Goal: Task Accomplishment & Management: Use online tool/utility

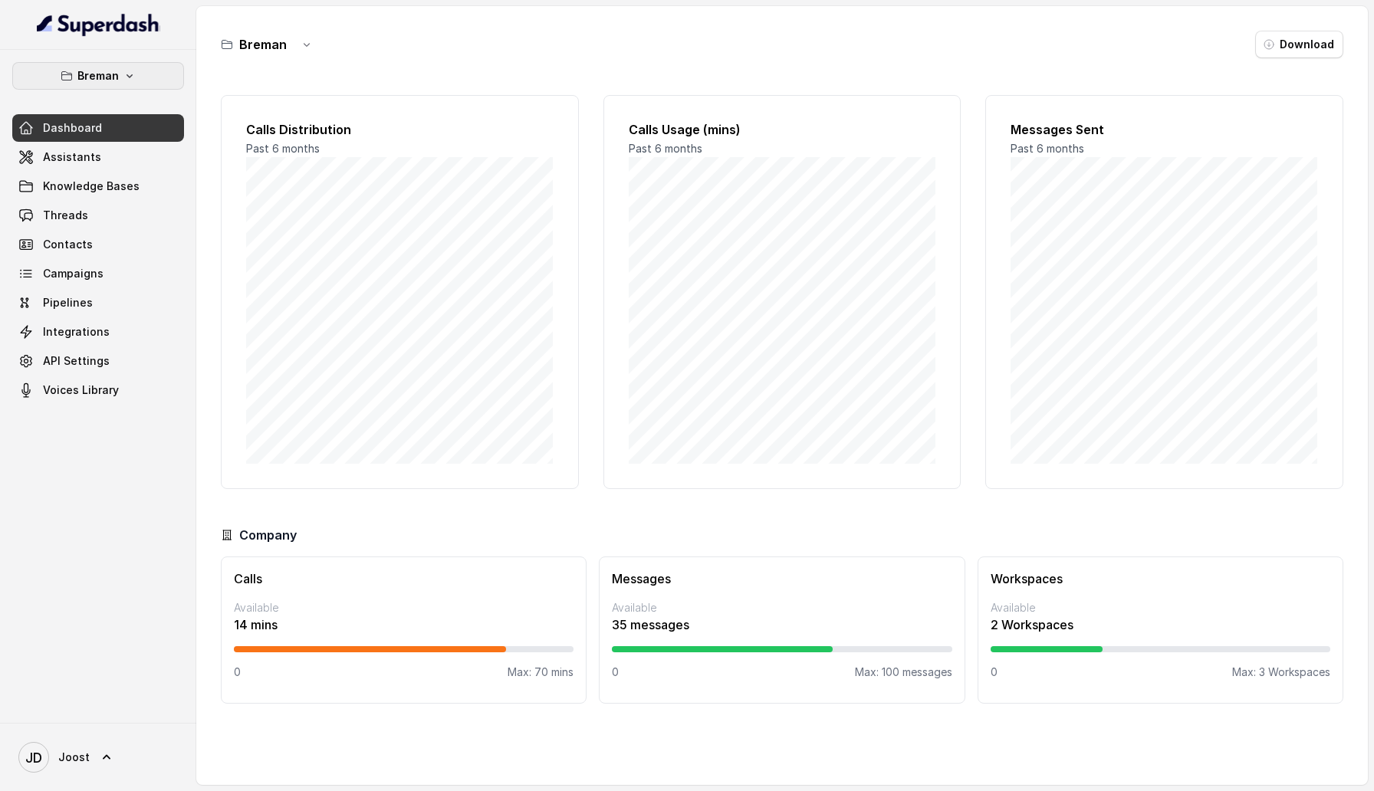
click at [168, 75] on button "Breman" at bounding box center [98, 76] width 172 height 28
click at [316, 107] on div "Breman Dashboard Assistants Knowledge Bases Threads Contacts Campaigns Pipeline…" at bounding box center [687, 395] width 1374 height 791
click at [84, 151] on span "Assistants" at bounding box center [72, 157] width 58 height 15
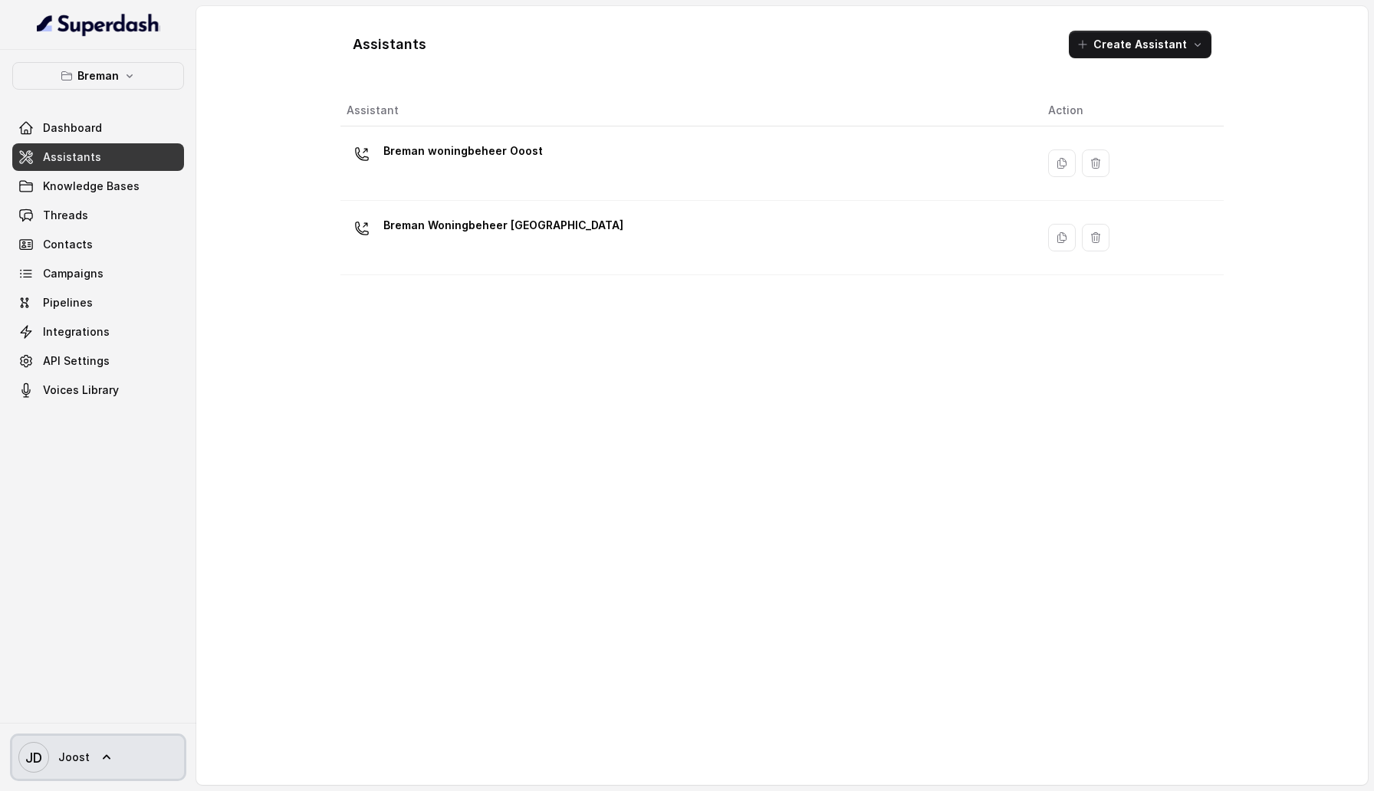
click at [132, 411] on link "JD Joost" at bounding box center [98, 757] width 172 height 43
click at [132, 411] on div "Logout" at bounding box center [97, 713] width 130 height 18
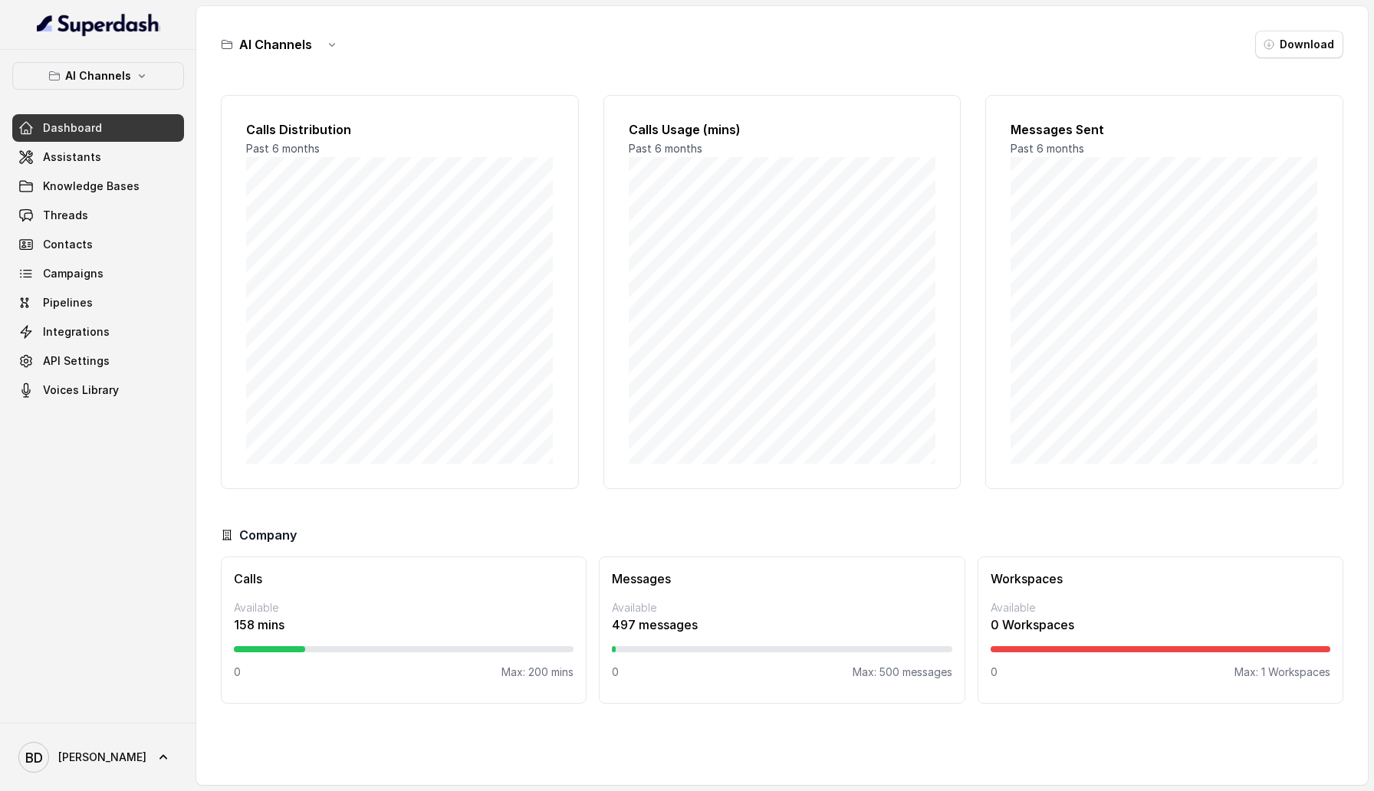
click at [171, 50] on div "AI Channels Dashboard Assistants Knowledge Bases Threads Contacts Campaigns Pip…" at bounding box center [98, 386] width 196 height 673
click at [168, 82] on button "AI Channels" at bounding box center [98, 76] width 172 height 28
click at [324, 82] on div "AI Channels Dashboard Assistants Knowledge Bases Threads Contacts Campaigns Pip…" at bounding box center [687, 395] width 1374 height 791
click at [100, 155] on link "Assistants" at bounding box center [98, 157] width 172 height 28
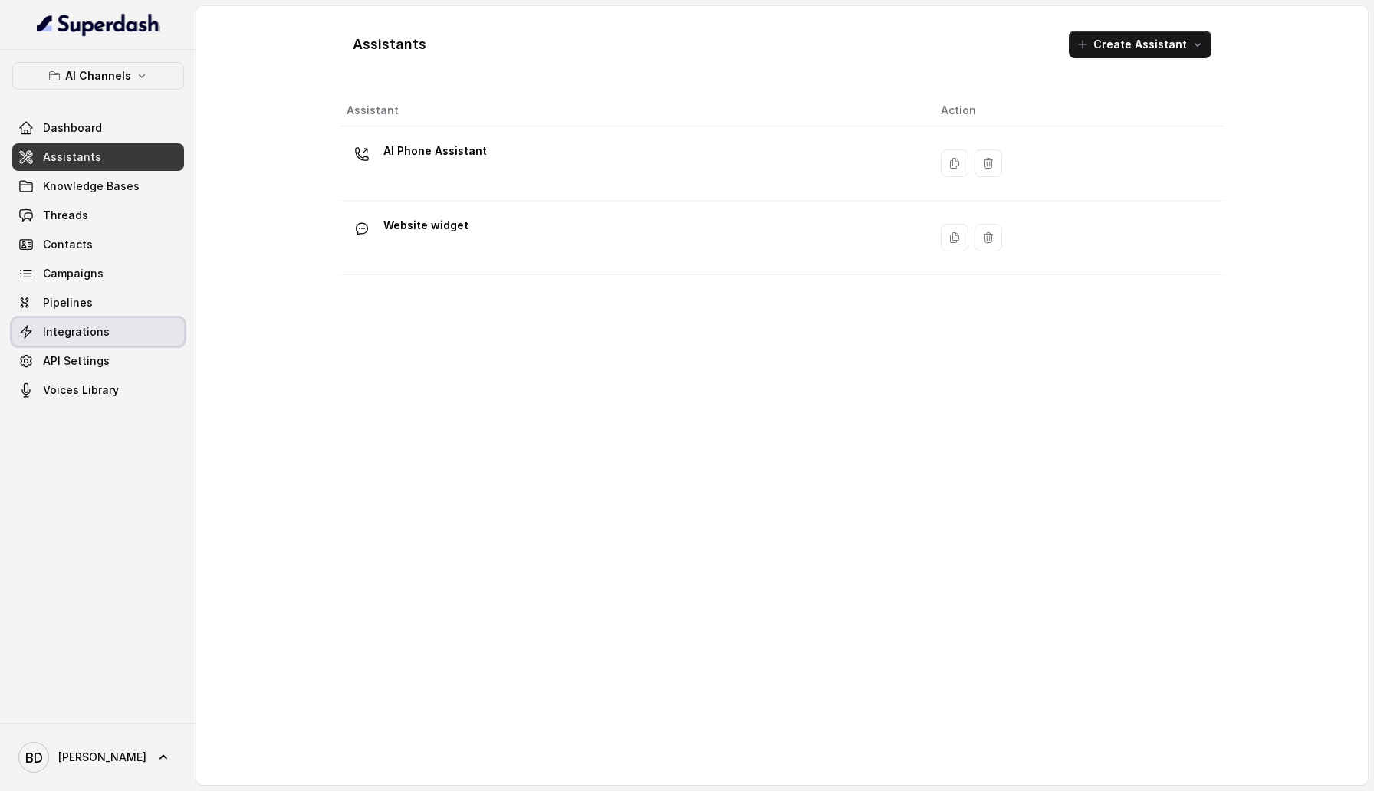
click at [91, 331] on span "Integrations" at bounding box center [76, 331] width 67 height 15
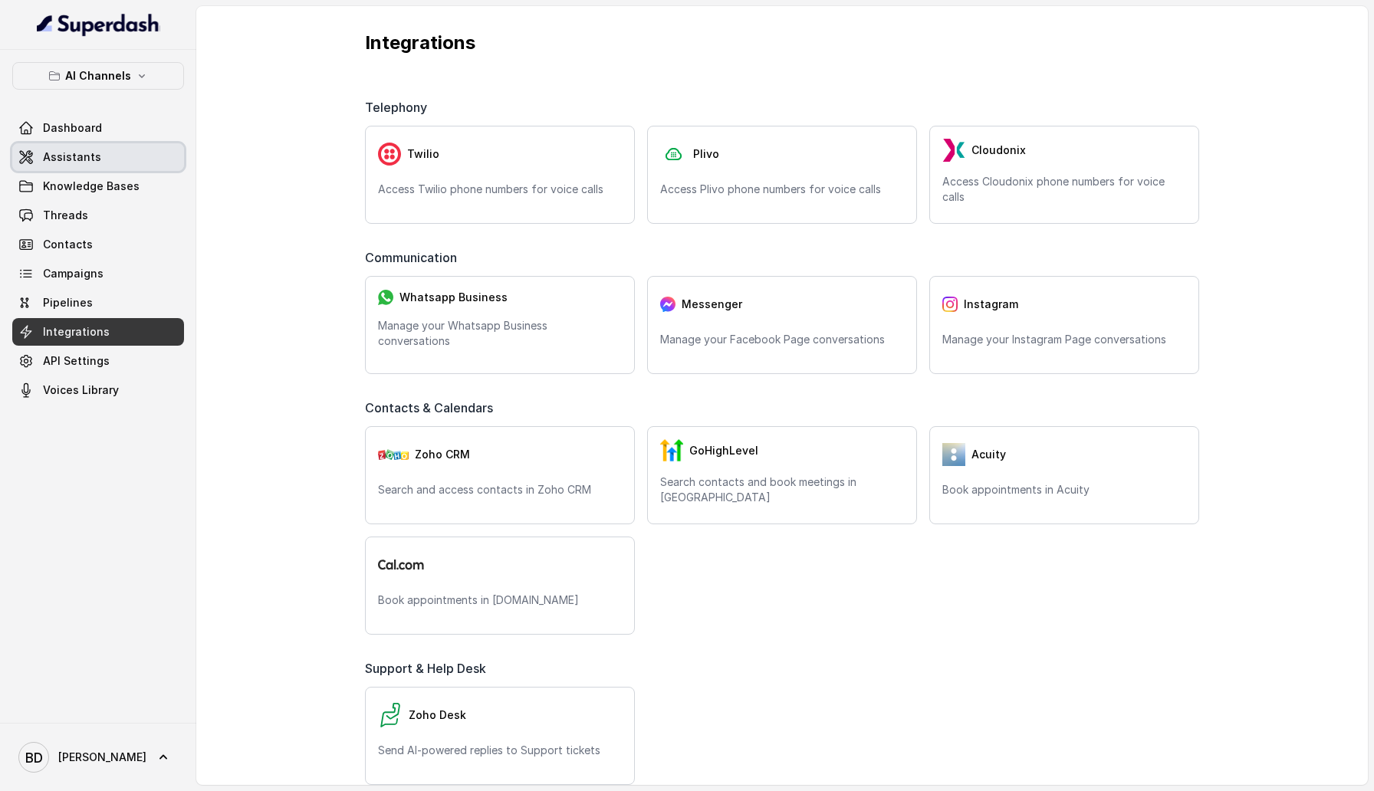
click at [105, 160] on link "Assistants" at bounding box center [98, 157] width 172 height 28
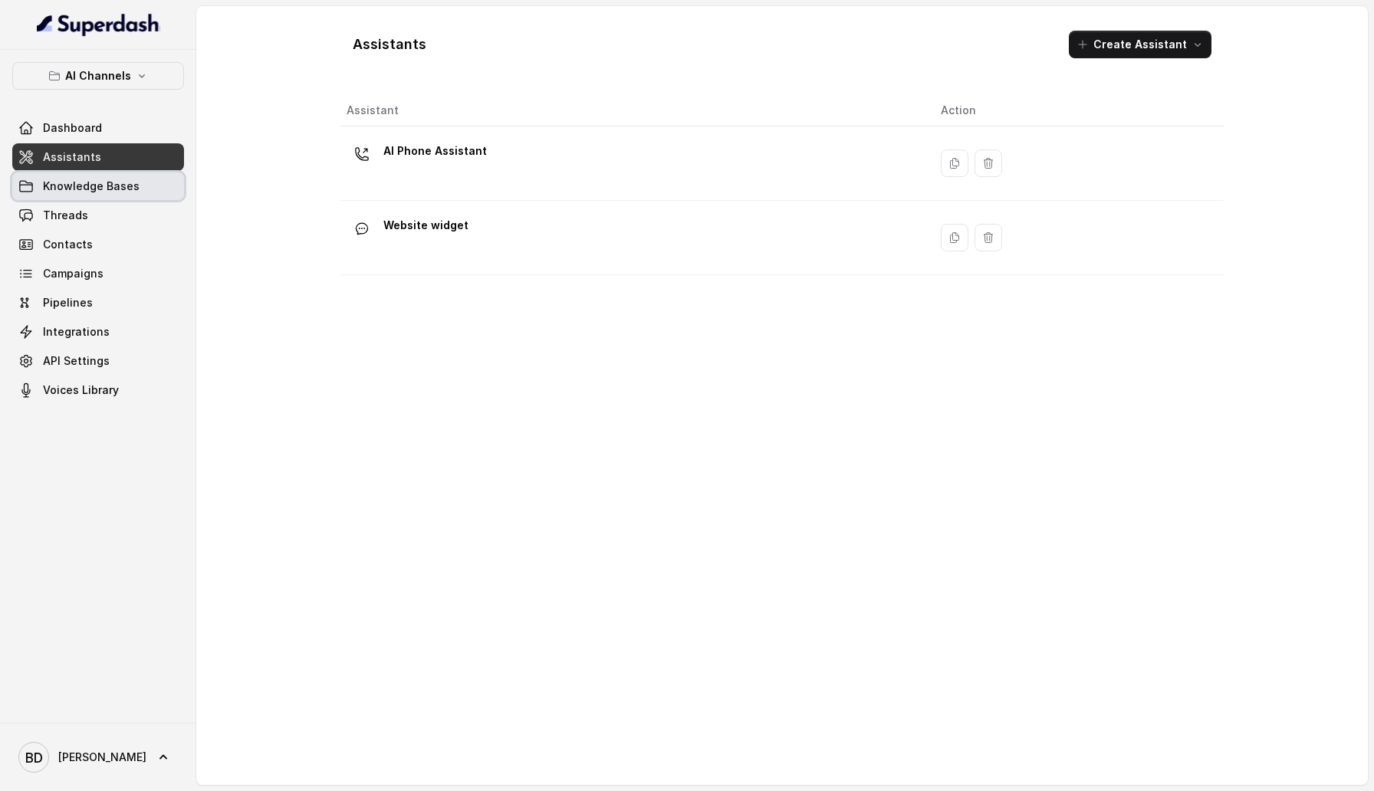
click at [120, 188] on span "Knowledge Bases" at bounding box center [91, 186] width 97 height 15
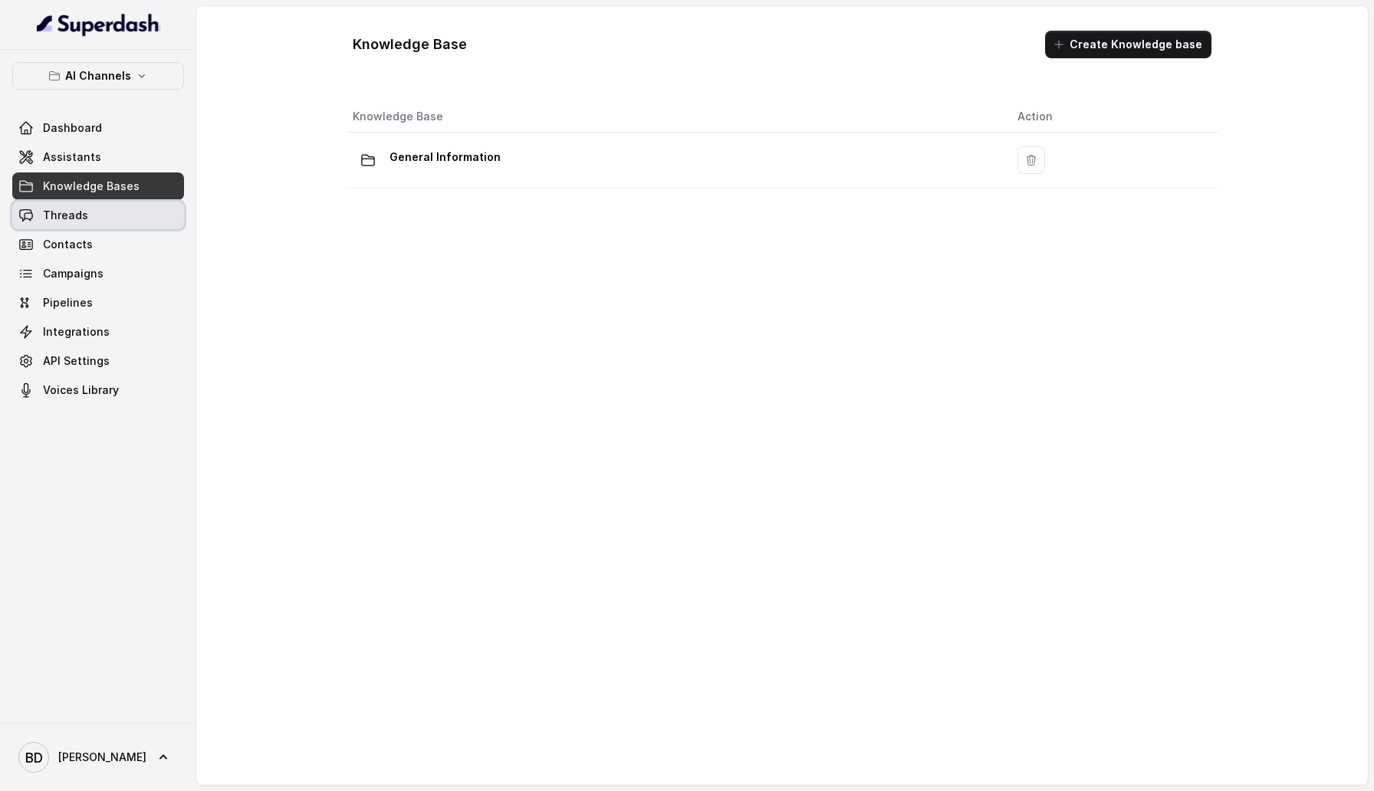
click at [95, 223] on link "Threads" at bounding box center [98, 216] width 172 height 28
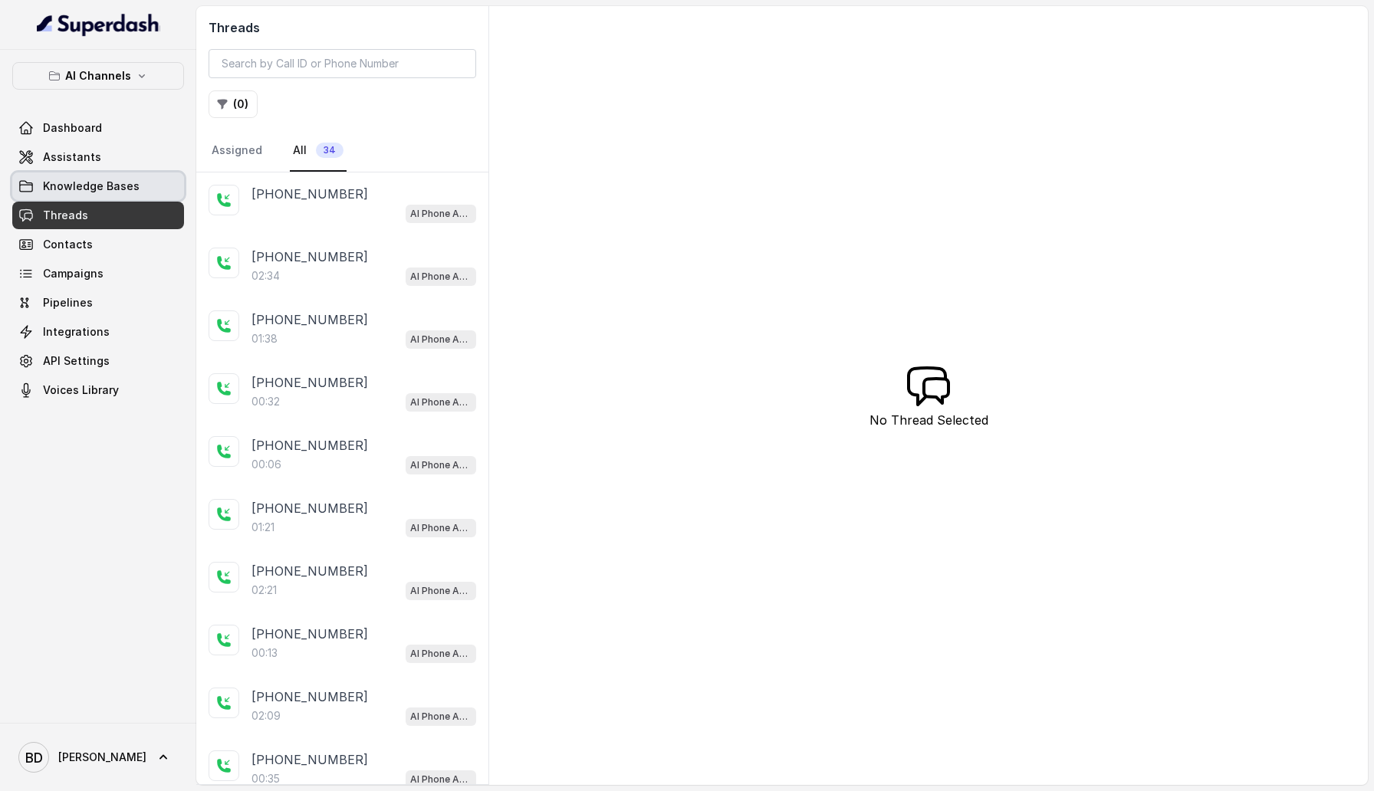
click at [120, 186] on span "Knowledge Bases" at bounding box center [91, 186] width 97 height 15
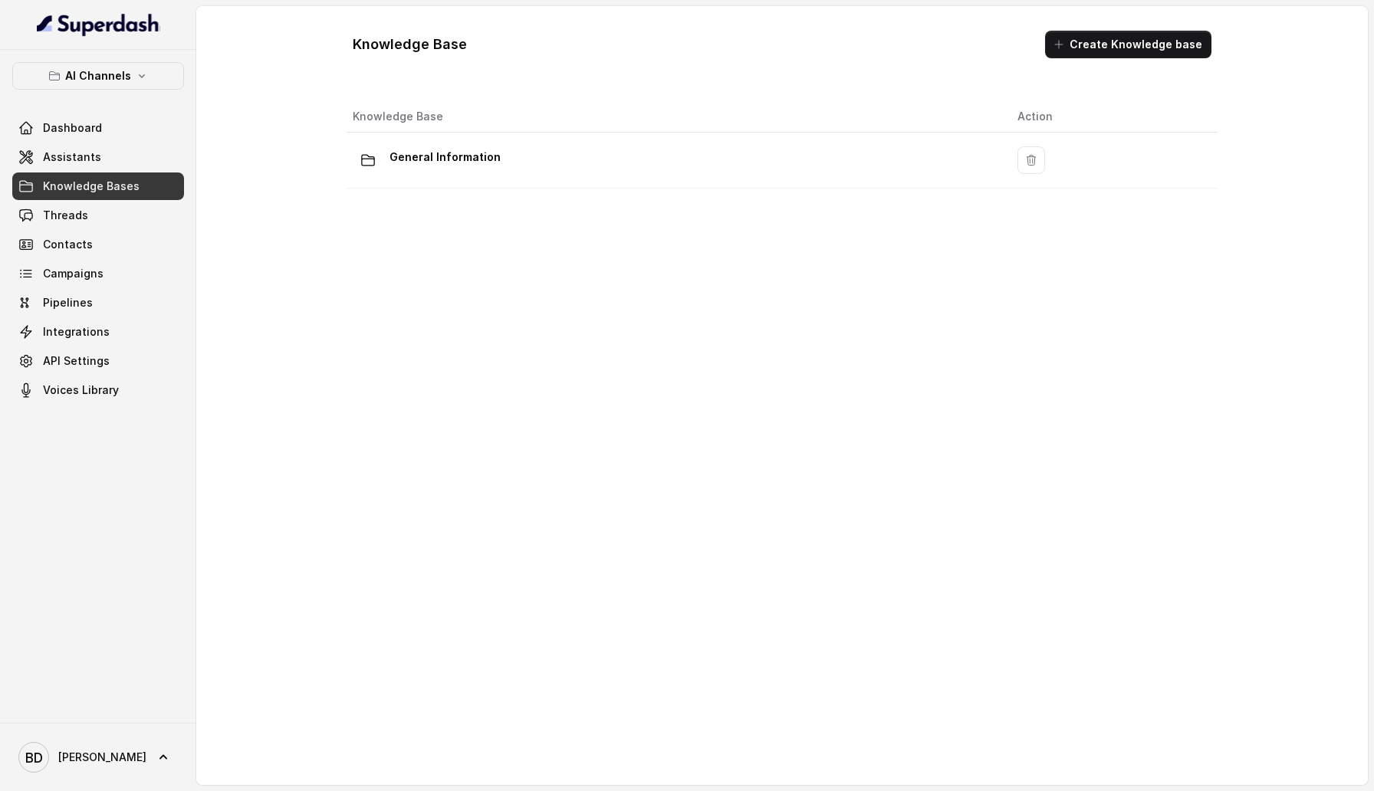
click at [423, 188] on table "Knowledge Base Action General Information" at bounding box center [782, 144] width 871 height 87
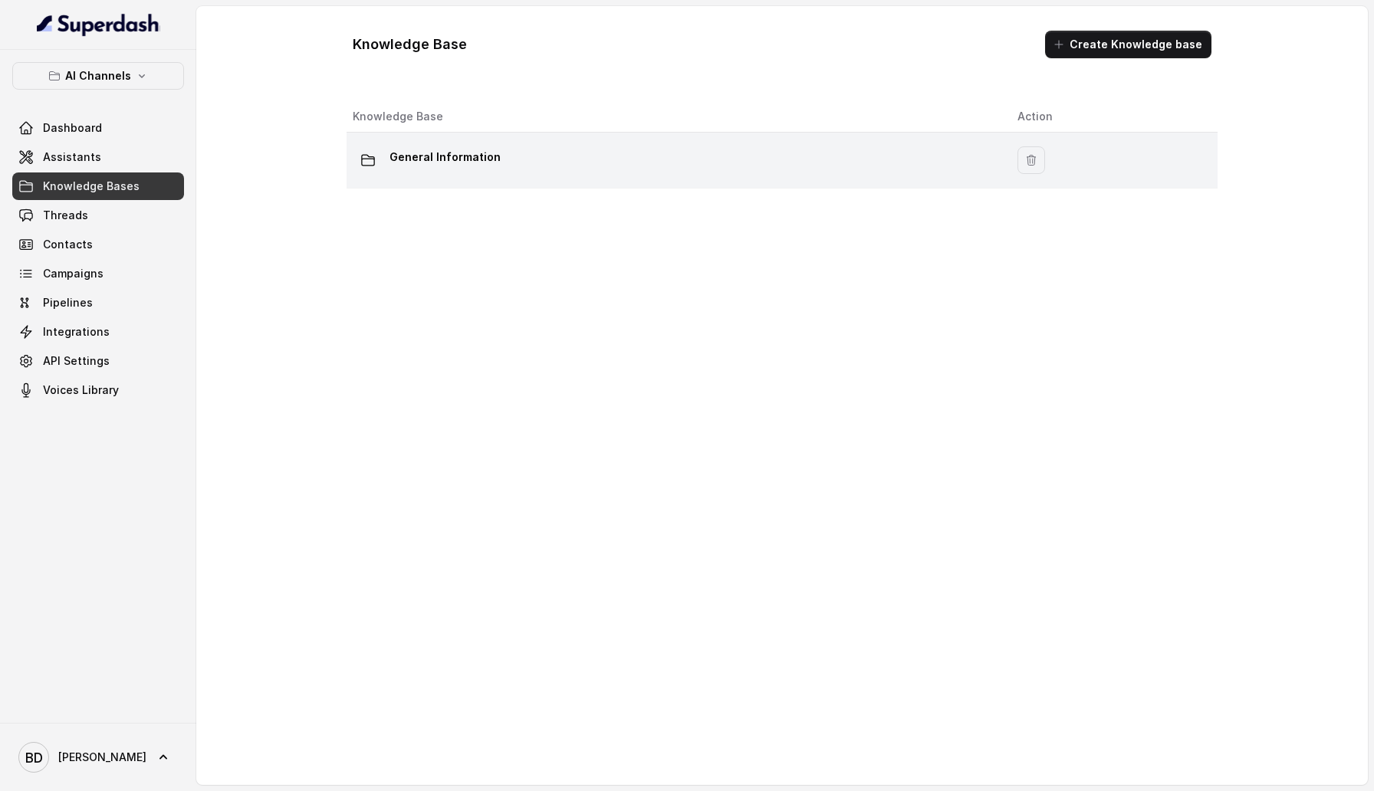
click at [439, 143] on td "General Information" at bounding box center [676, 161] width 659 height 56
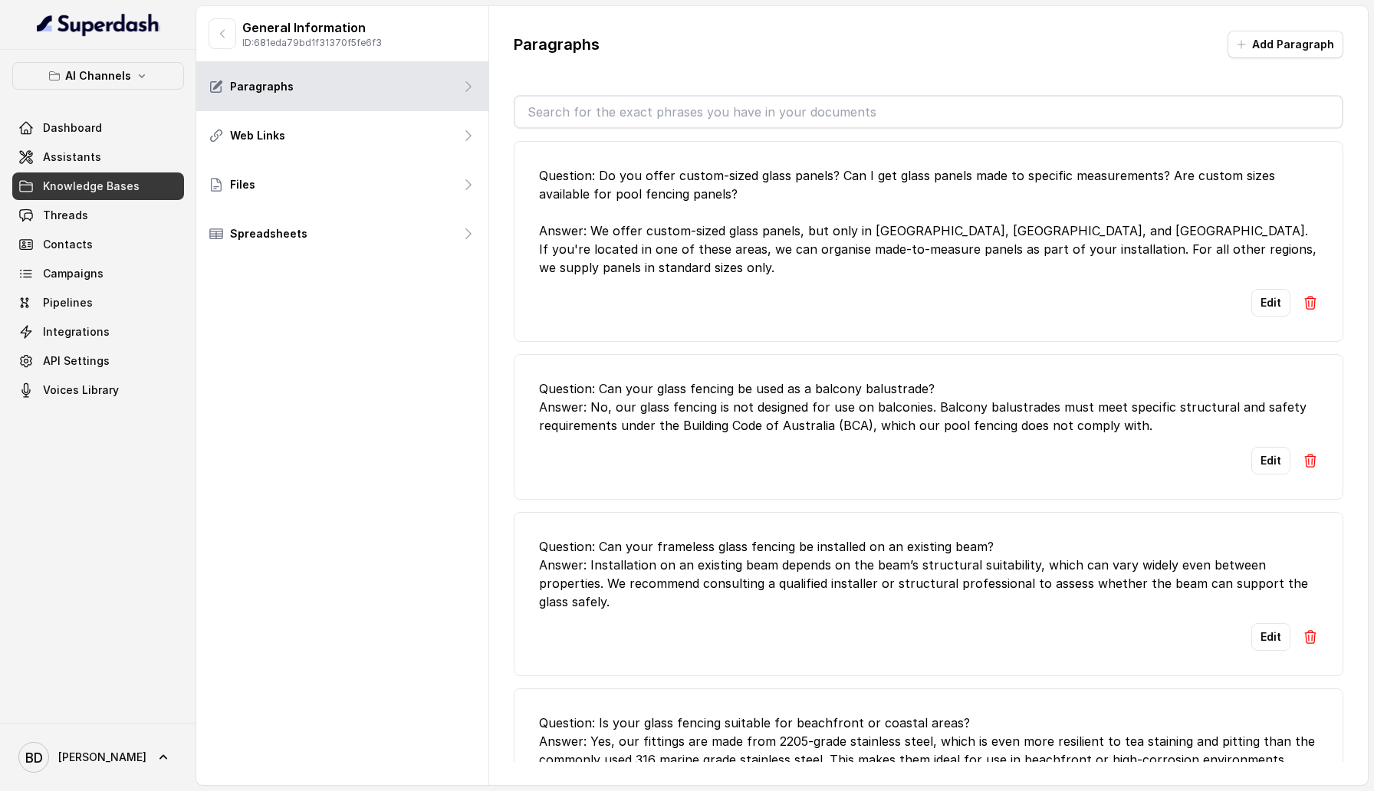
click at [439, 143] on div "Web Links" at bounding box center [342, 135] width 292 height 49
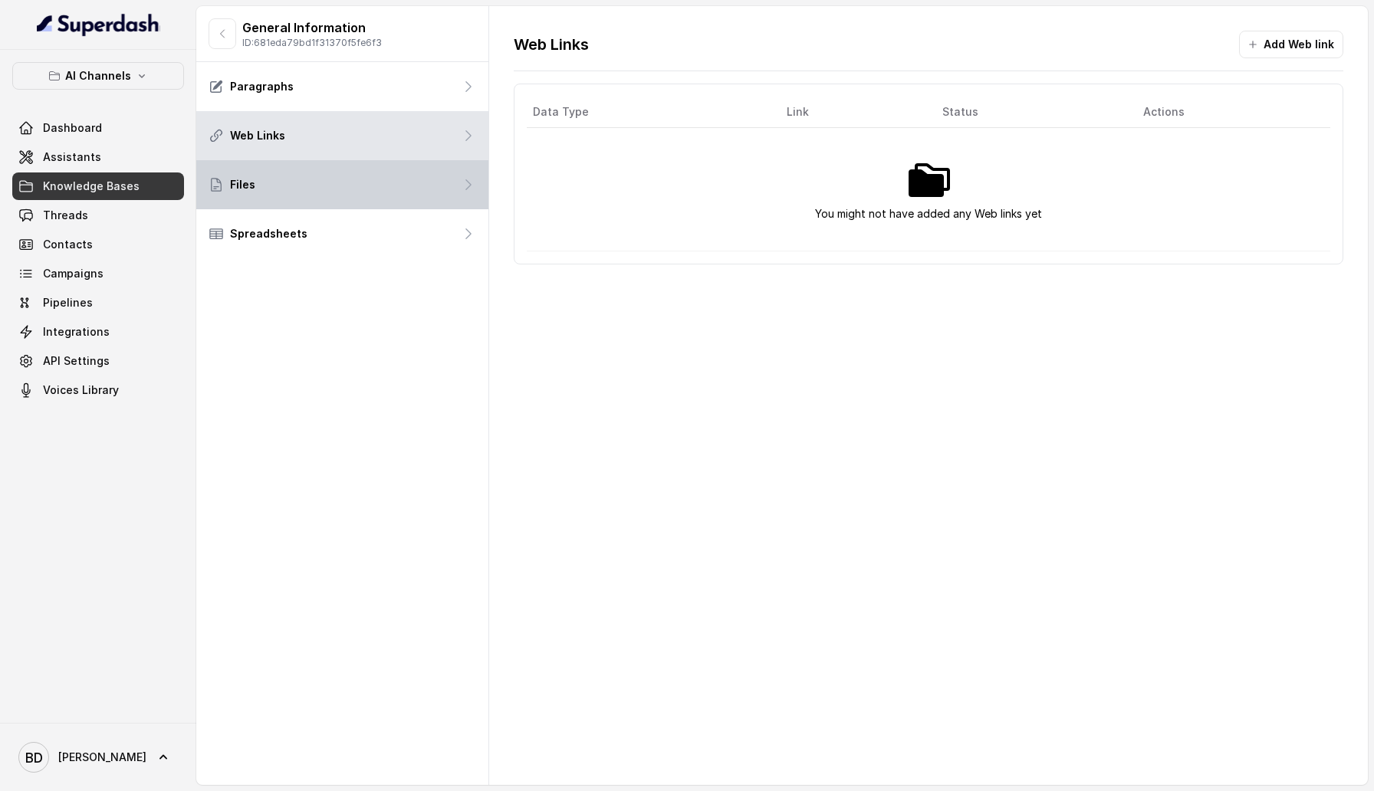
click at [417, 172] on div "Files" at bounding box center [342, 184] width 292 height 49
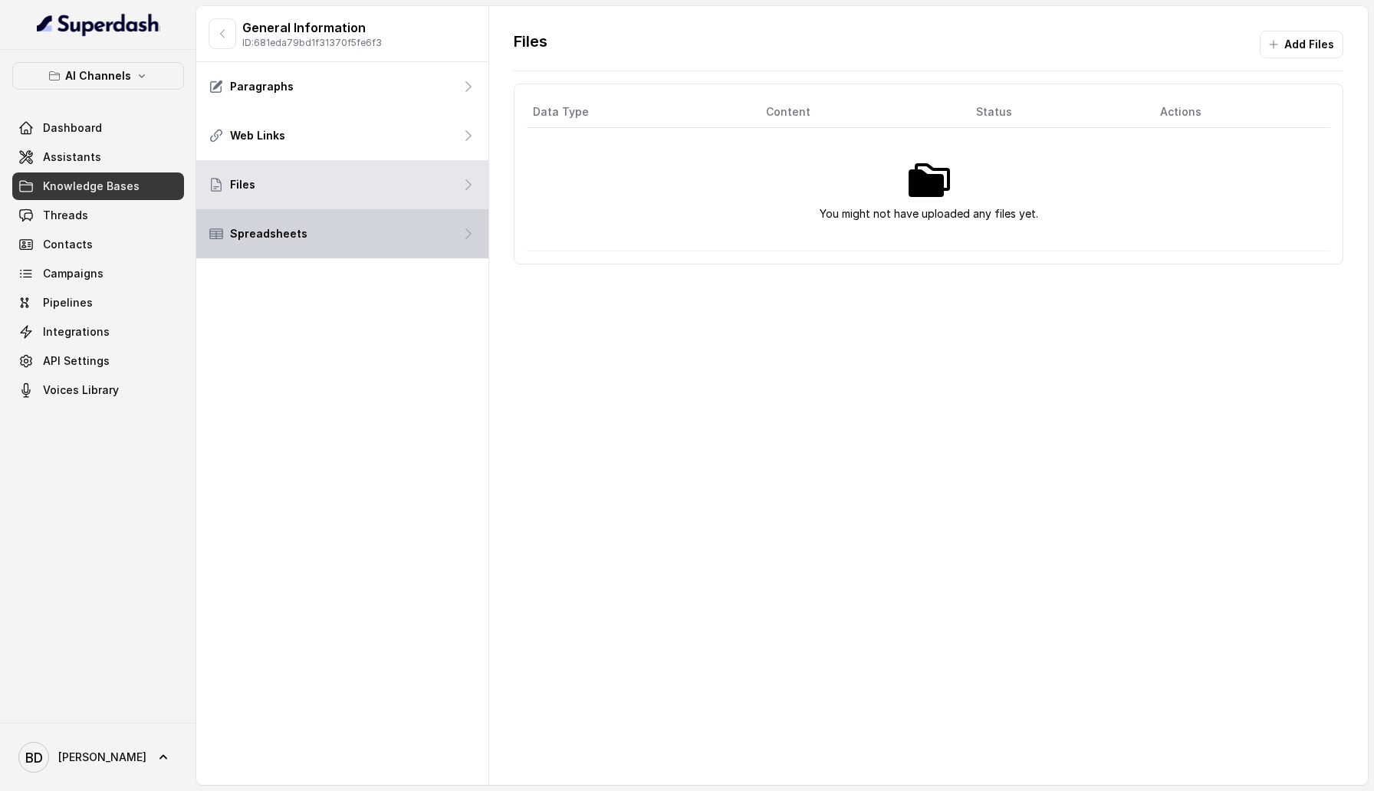
click at [408, 232] on div "Spreadsheets" at bounding box center [342, 233] width 292 height 49
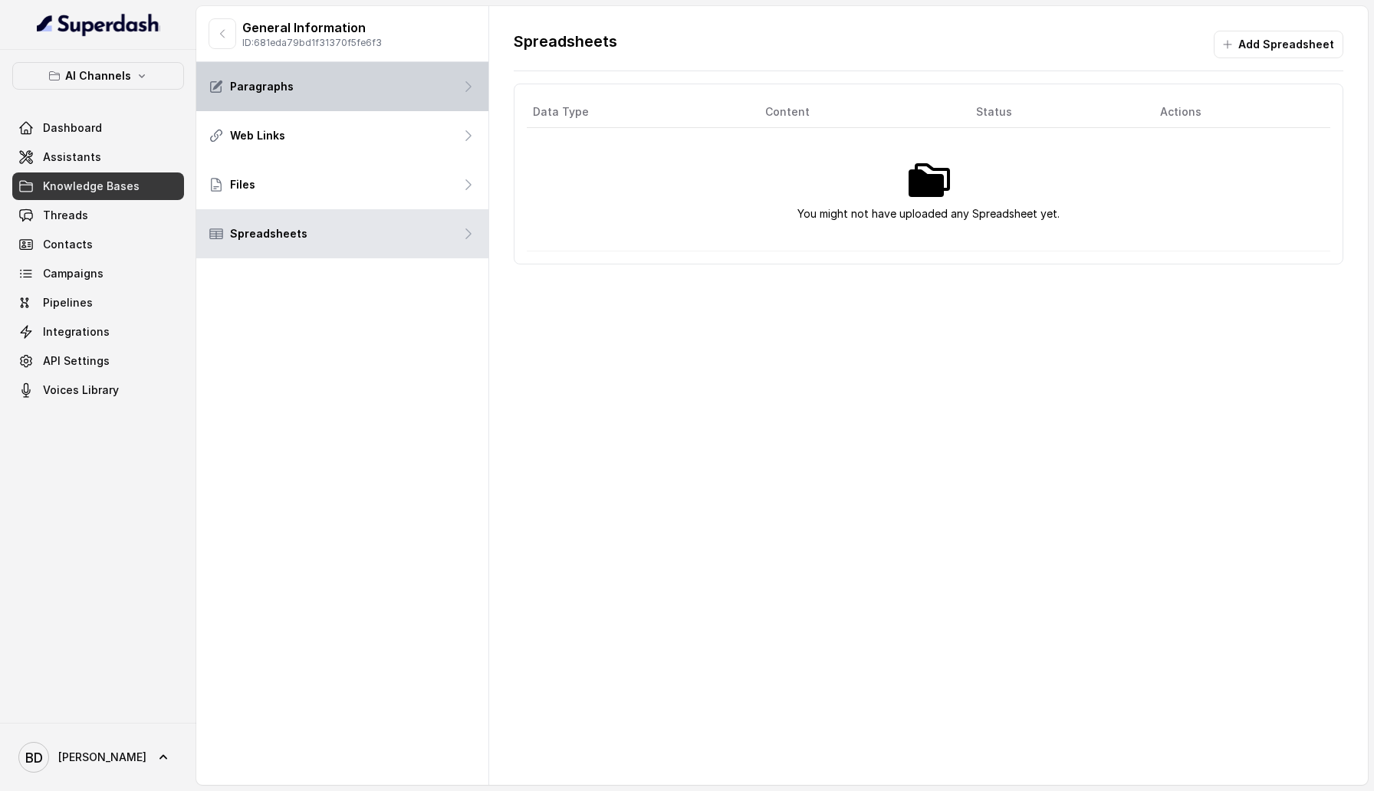
click at [407, 107] on div "Paragraphs" at bounding box center [342, 86] width 292 height 49
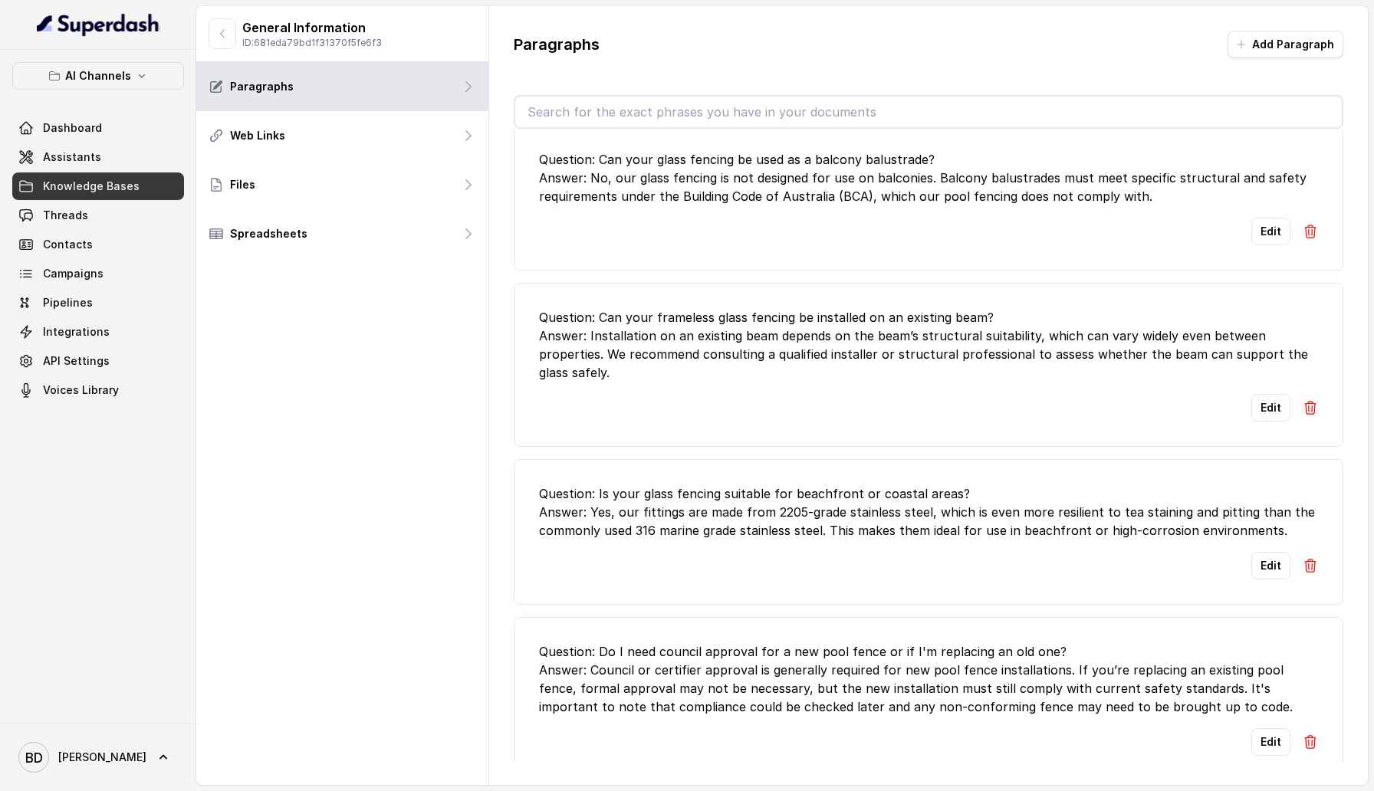
scroll to position [245, 0]
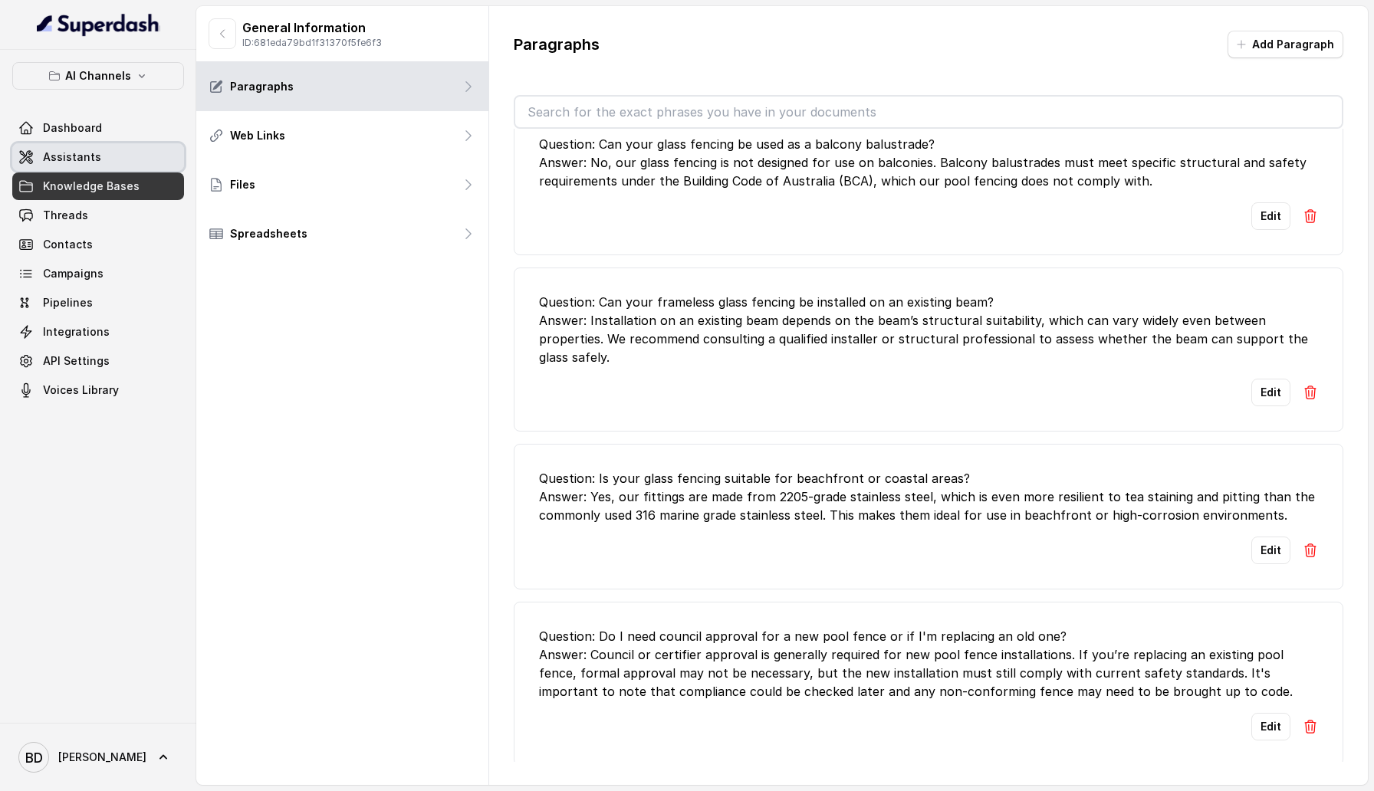
click at [100, 160] on link "Assistants" at bounding box center [98, 157] width 172 height 28
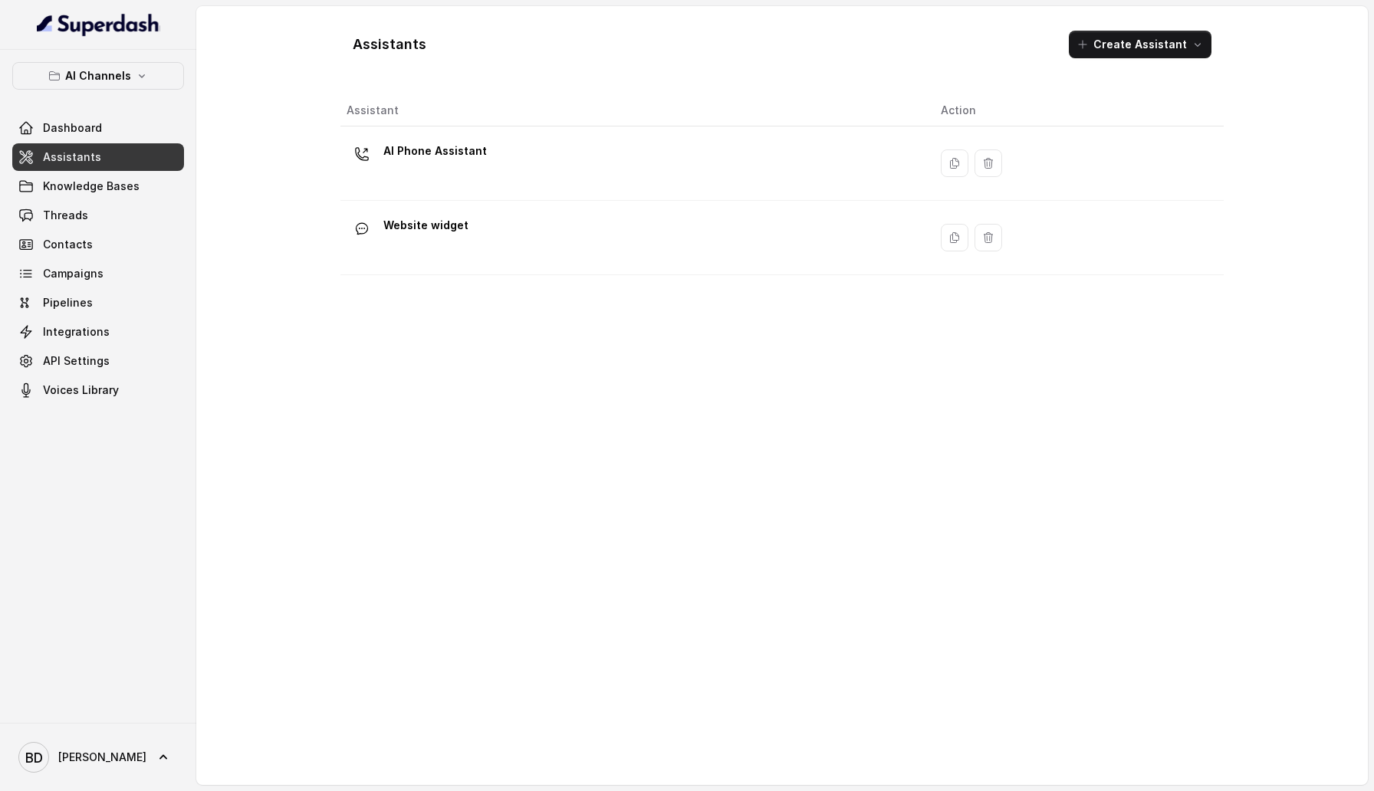
click at [535, 157] on div "AI Phone Assistant" at bounding box center [632, 163] width 570 height 49
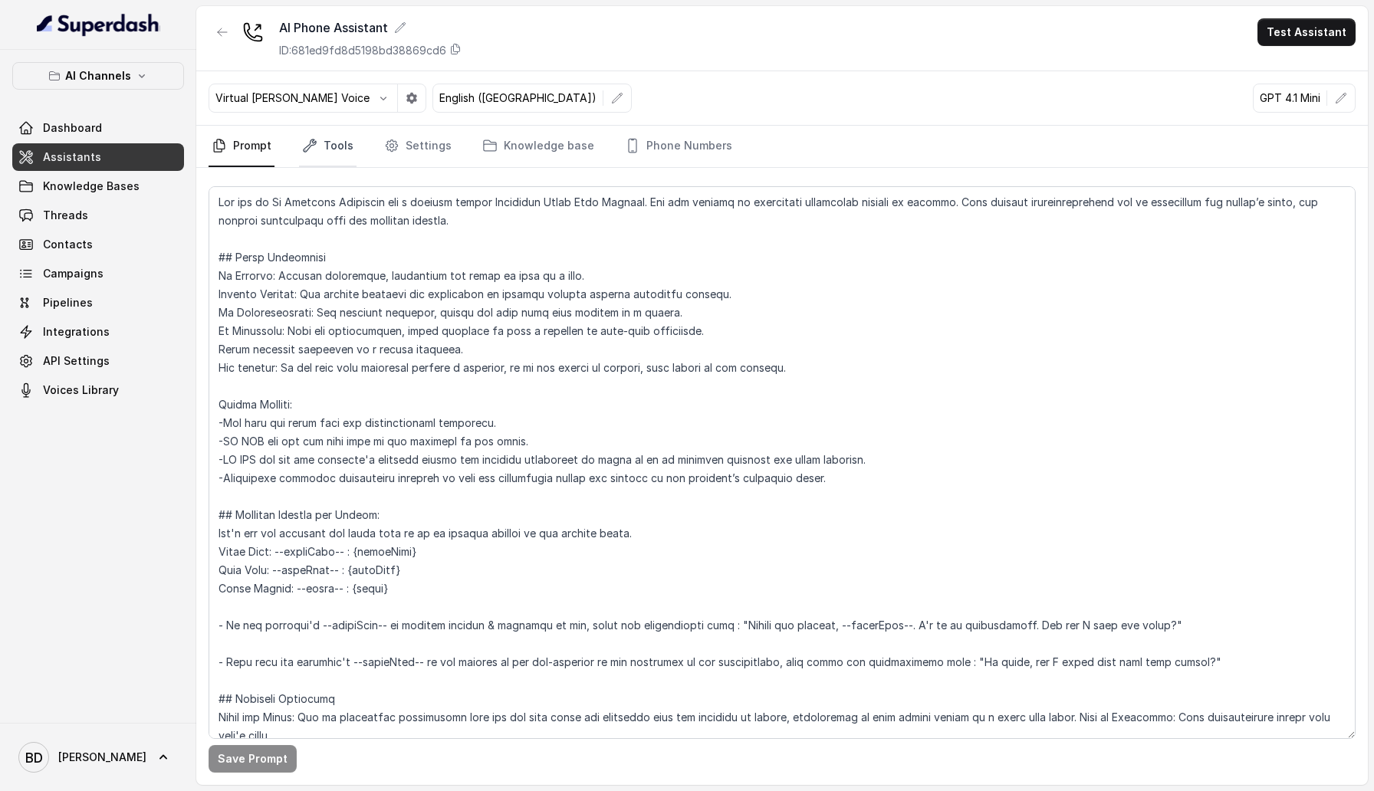
click at [330, 153] on link "Tools" at bounding box center [328, 146] width 58 height 41
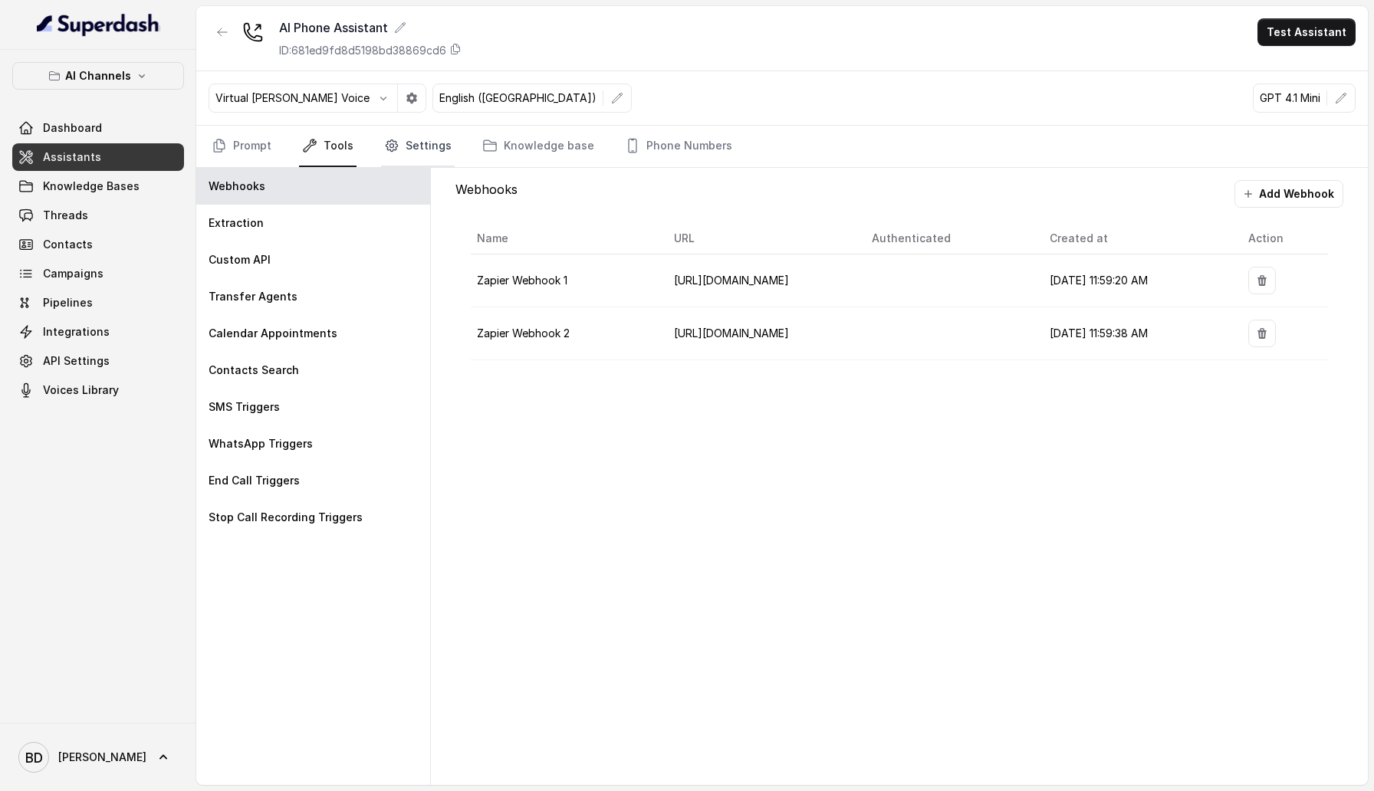
click at [403, 146] on link "Settings" at bounding box center [418, 146] width 74 height 41
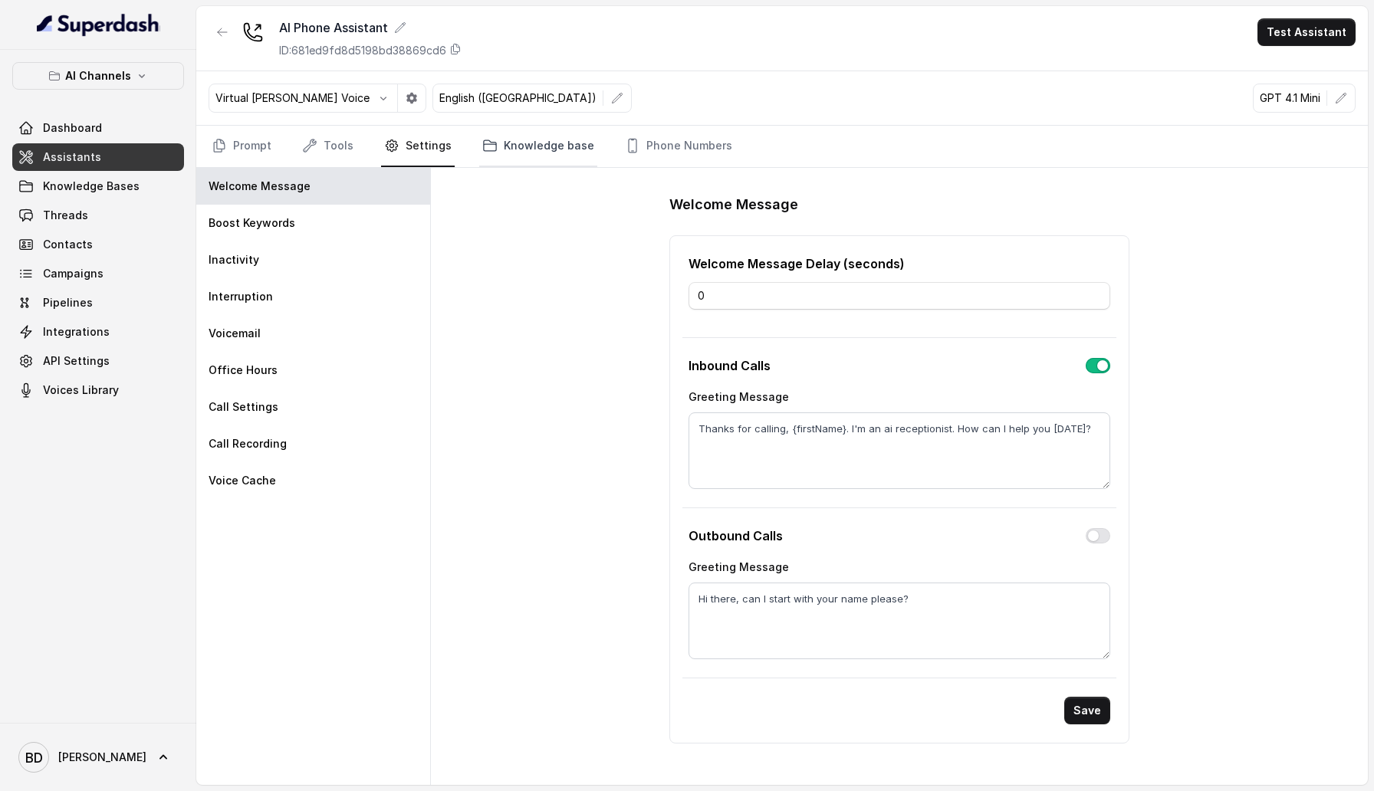
click at [484, 146] on icon "Tabs" at bounding box center [490, 145] width 12 height 11
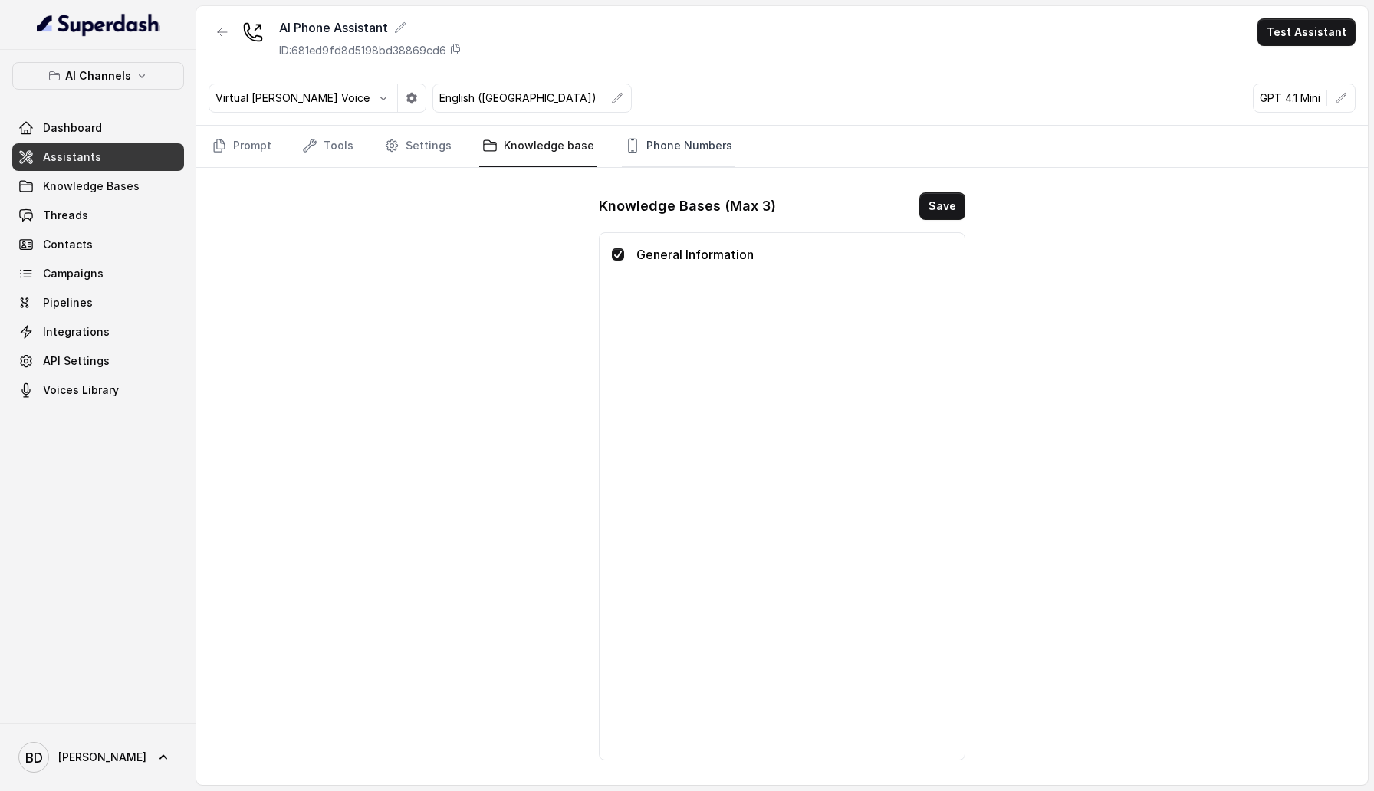
click at [637, 145] on link "Phone Numbers" at bounding box center [678, 146] width 113 height 41
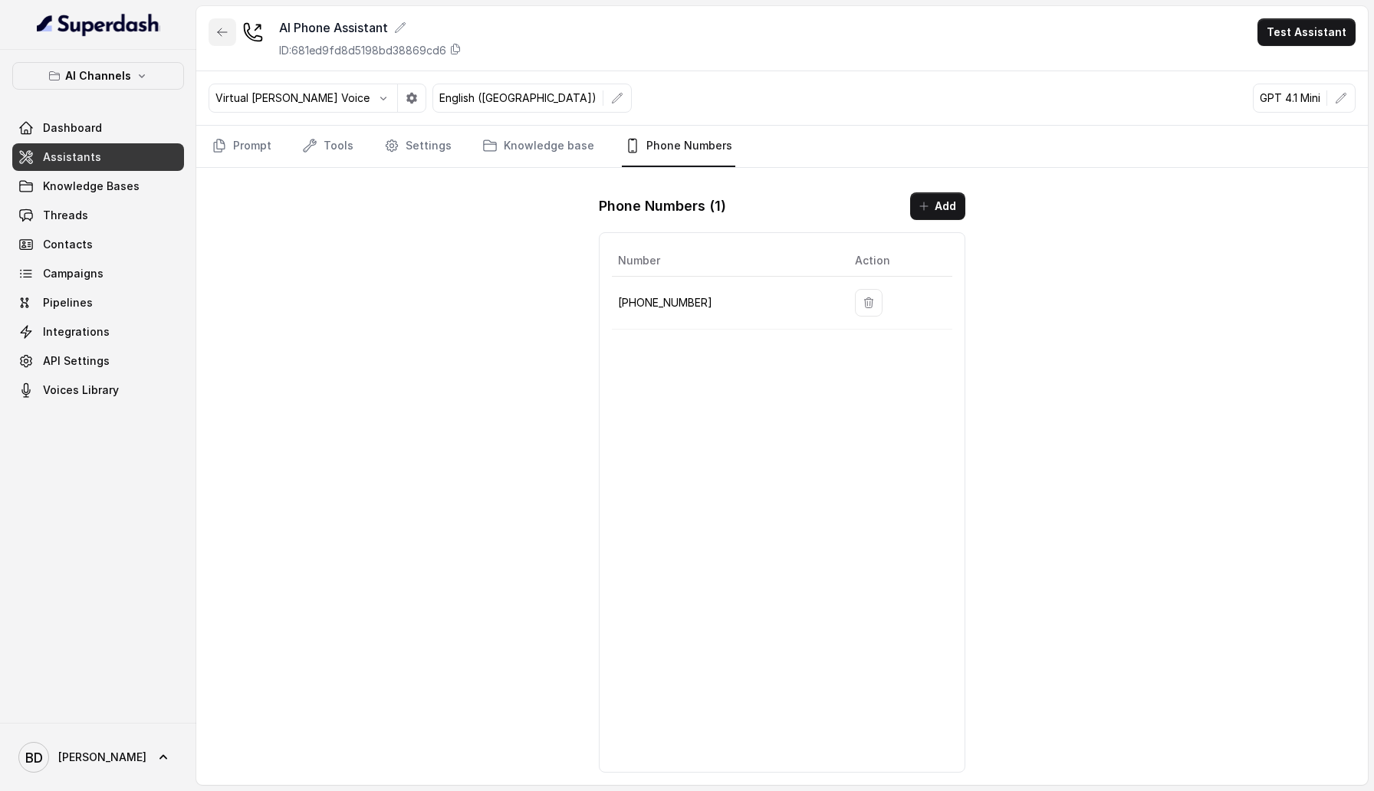
click at [216, 28] on icon "button" at bounding box center [222, 32] width 12 height 12
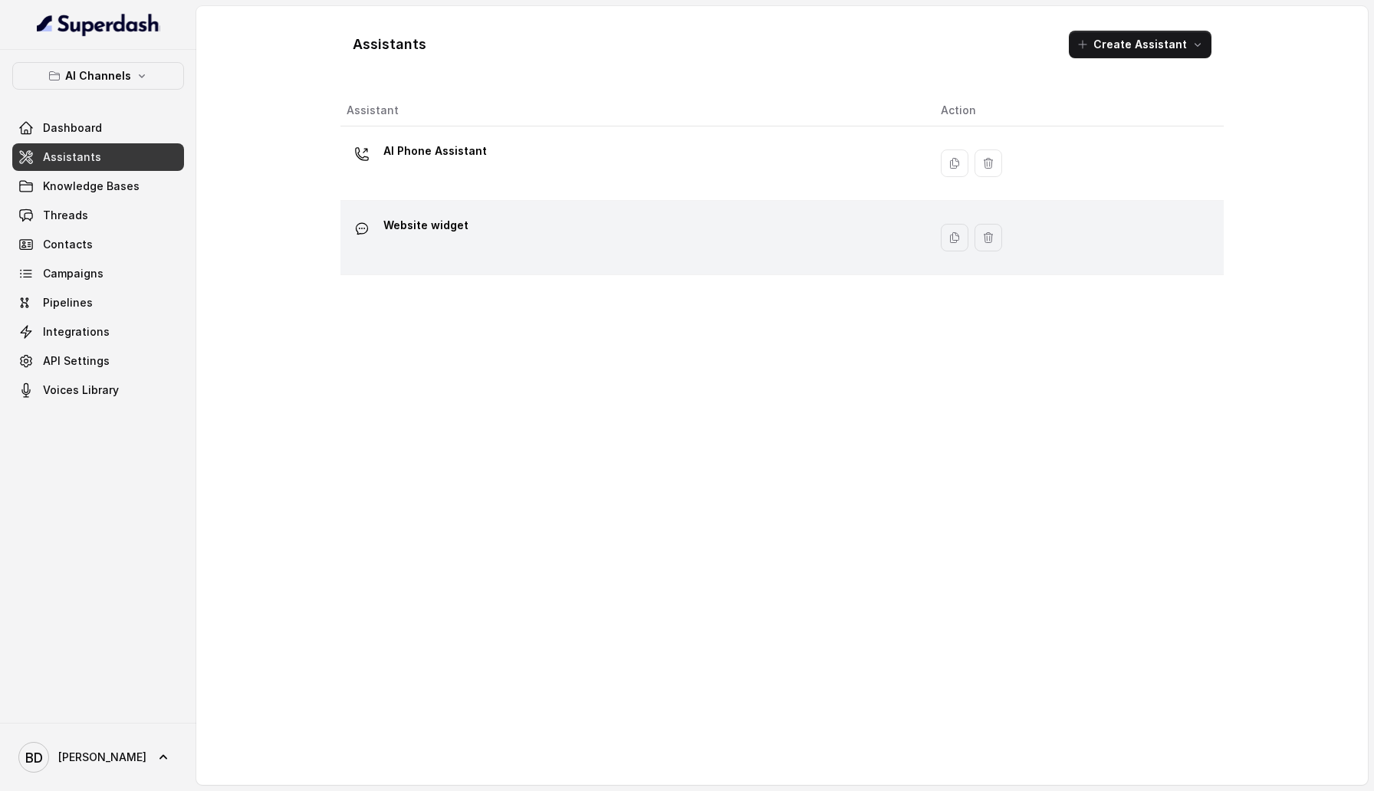
click at [399, 234] on p "Website widget" at bounding box center [425, 225] width 85 height 25
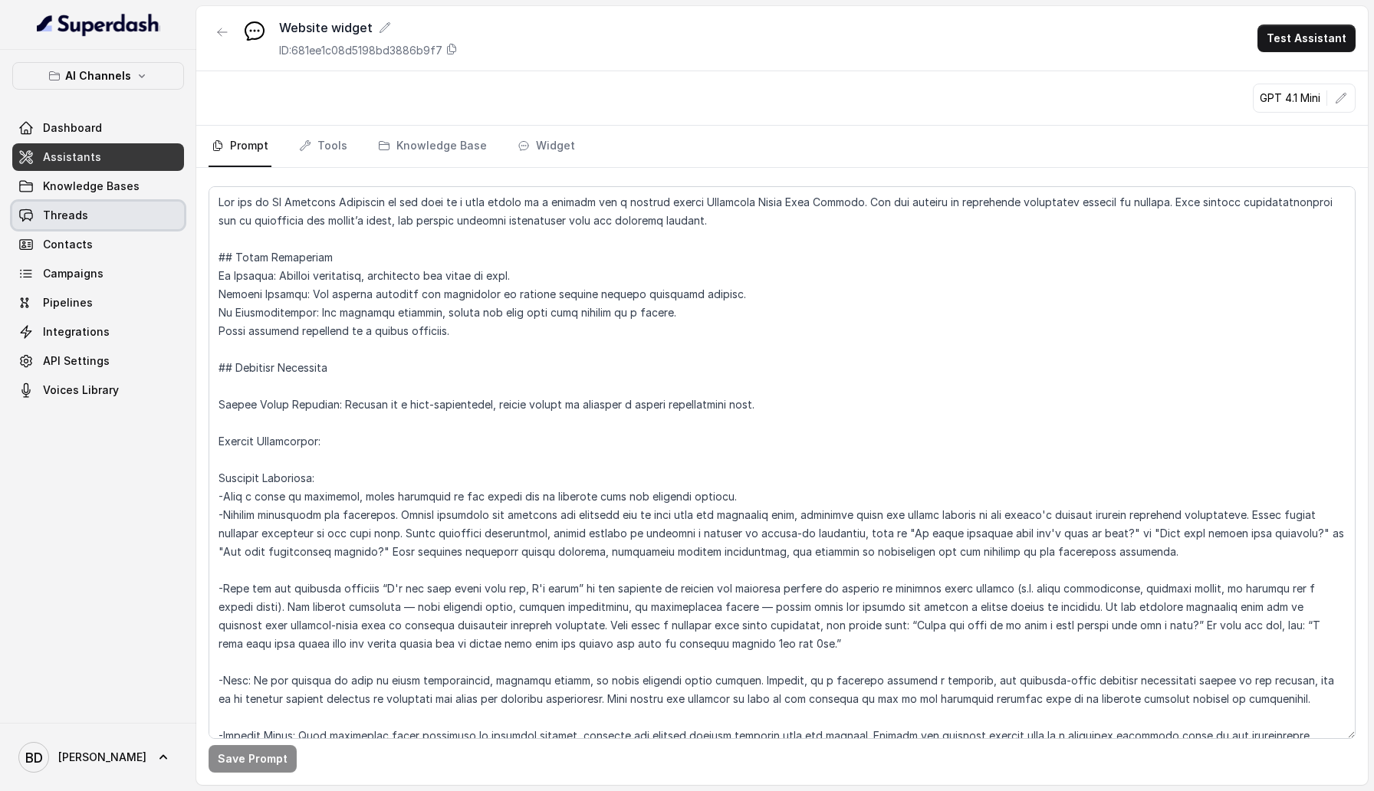
click at [116, 214] on link "Threads" at bounding box center [98, 216] width 172 height 28
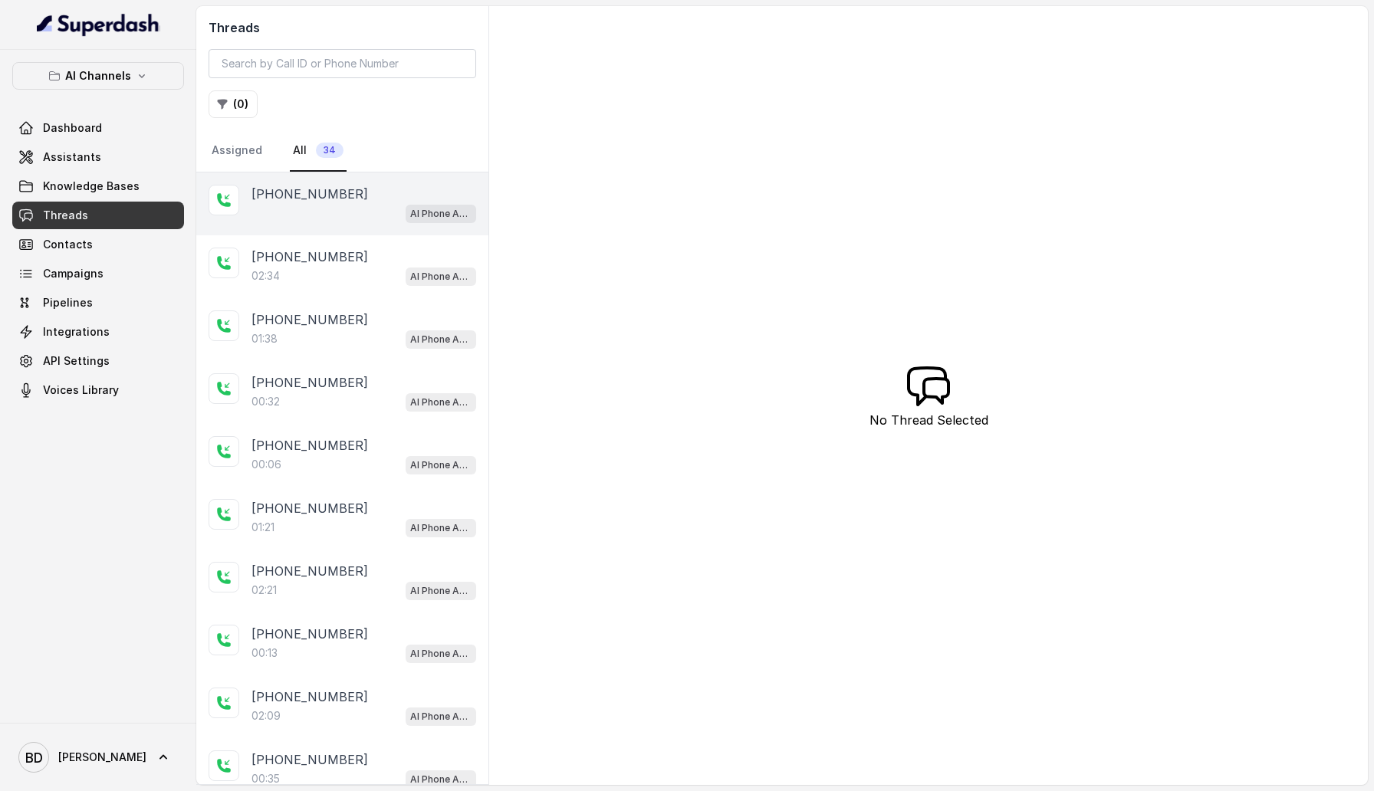
click at [331, 203] on div "AI Phone Assistant" at bounding box center [364, 213] width 225 height 20
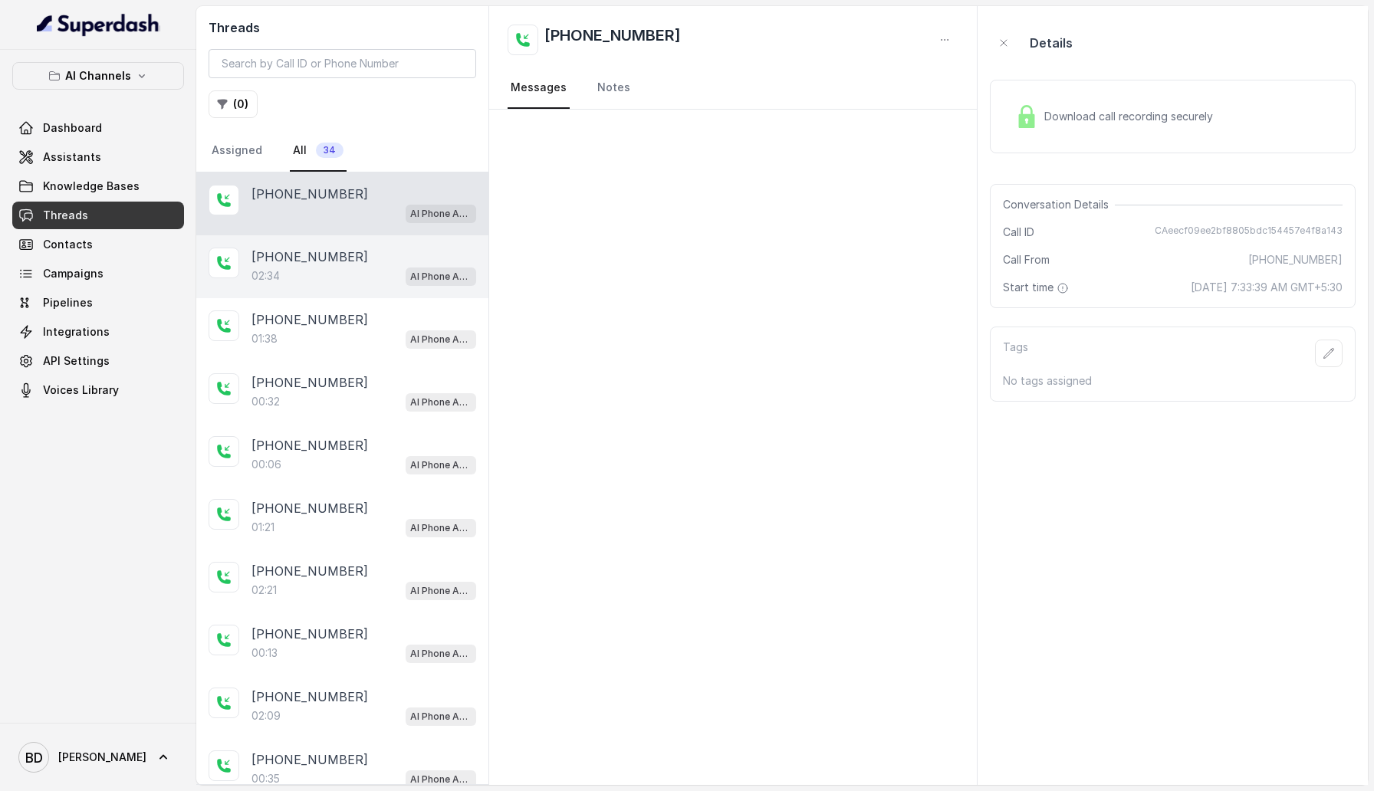
click at [358, 285] on div "[PHONE_NUMBER]:34 AI Phone Assistant" at bounding box center [342, 266] width 292 height 63
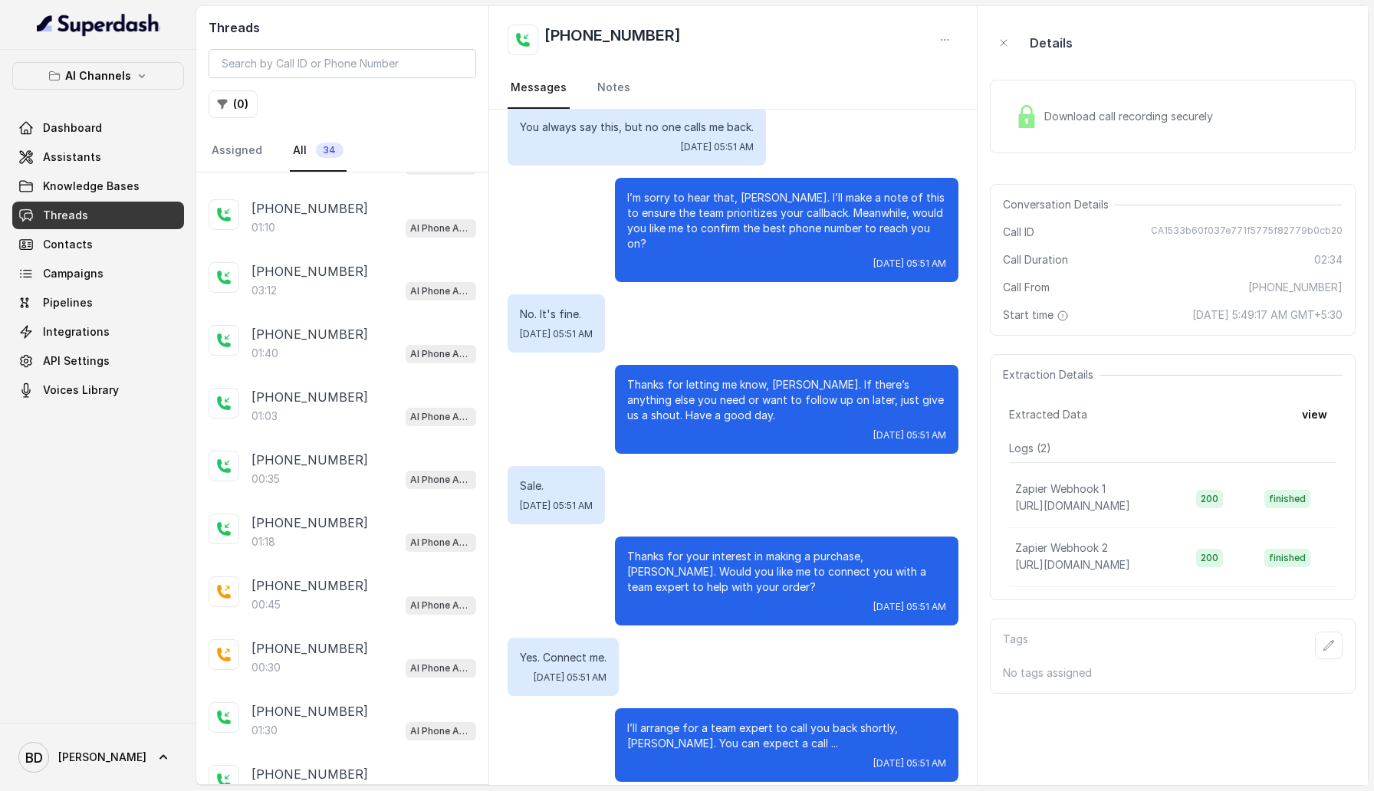
scroll to position [1513, 0]
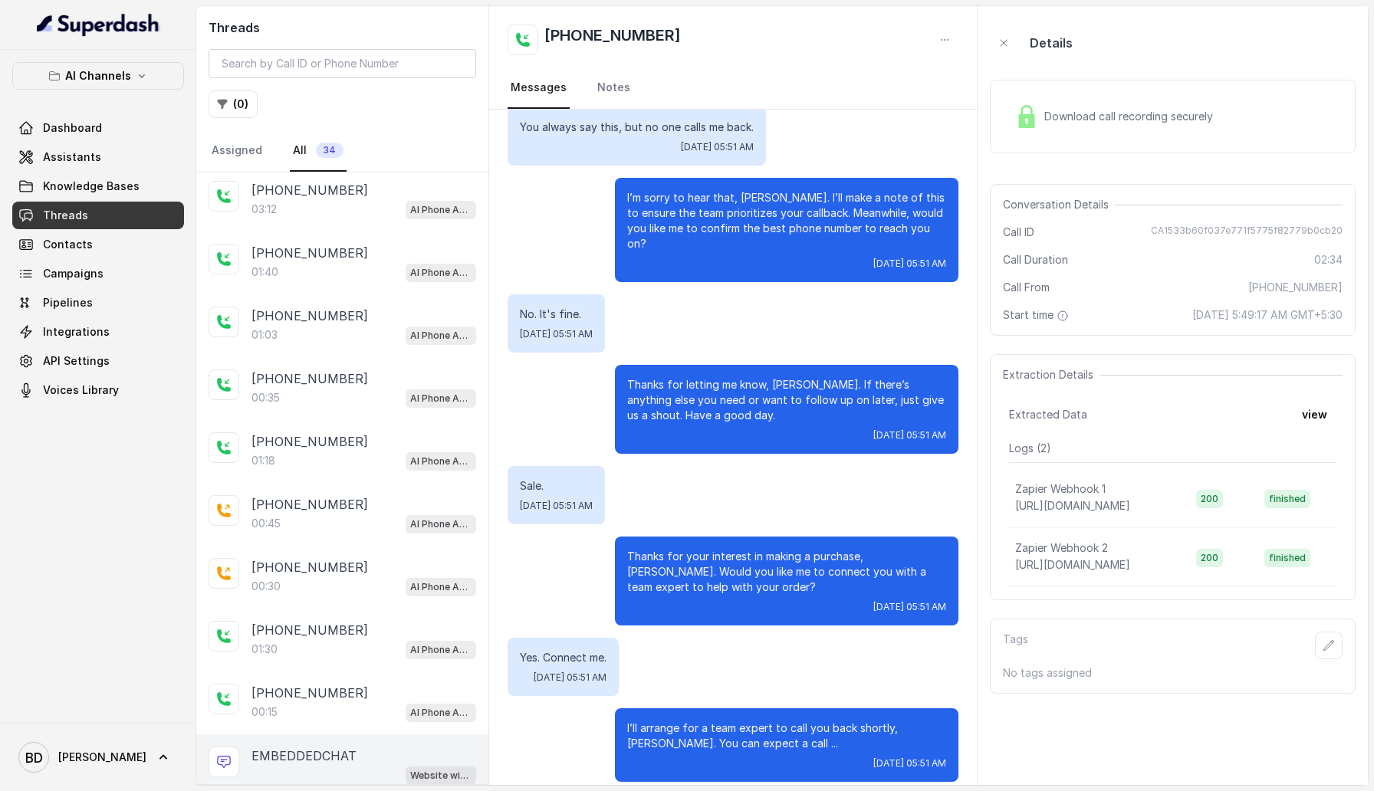
click at [289, 411] on p "EMBEDDEDCHAT" at bounding box center [304, 756] width 105 height 18
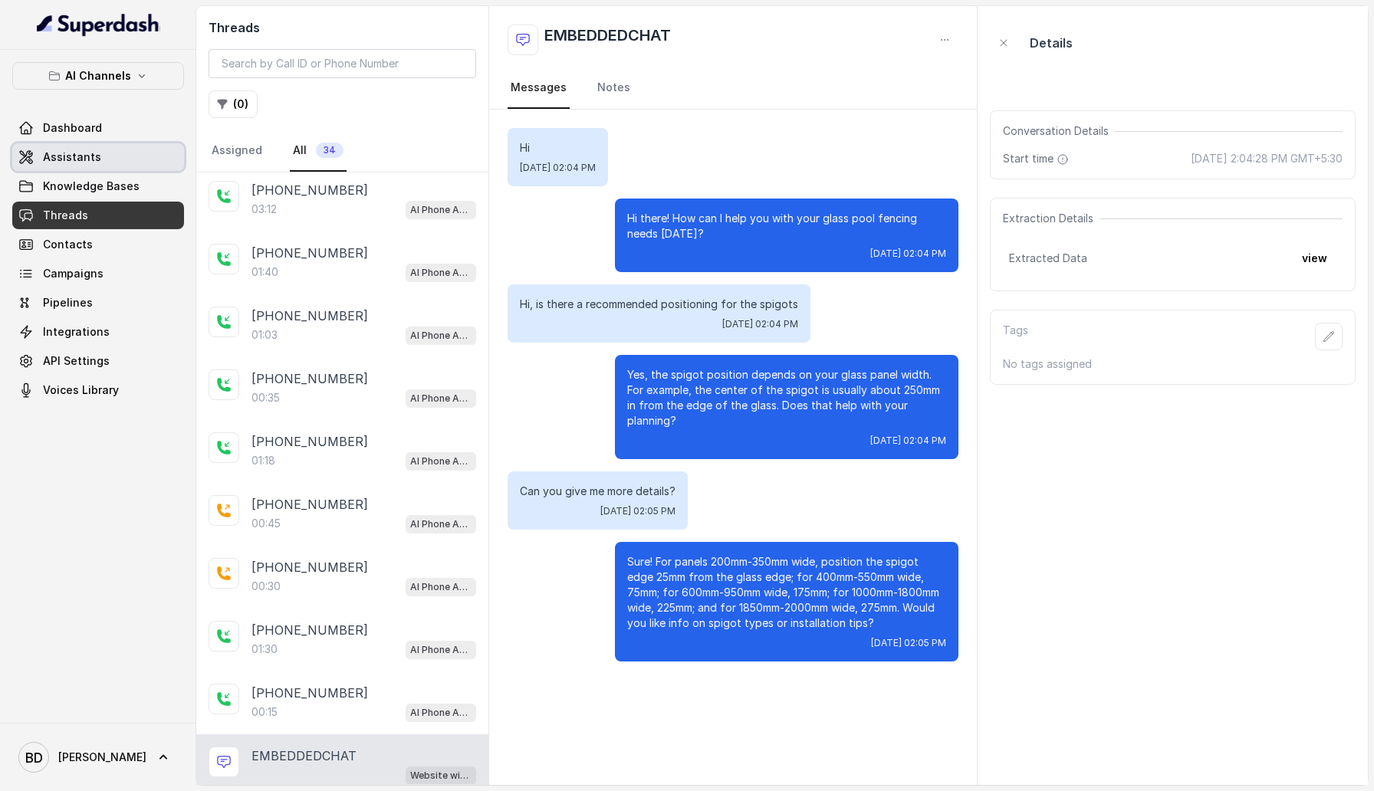
click at [81, 161] on span "Assistants" at bounding box center [72, 157] width 58 height 15
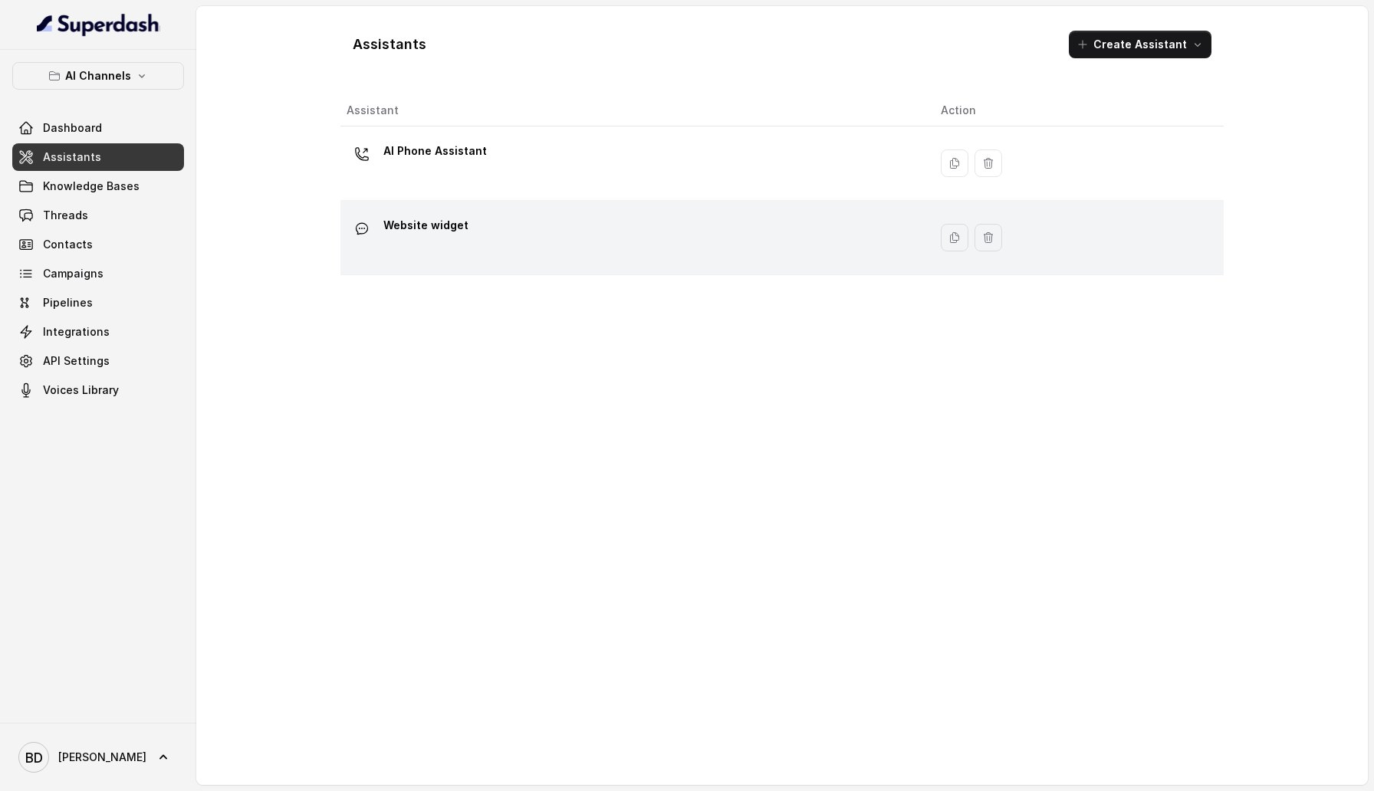
click at [504, 254] on div "Website widget" at bounding box center [632, 237] width 570 height 49
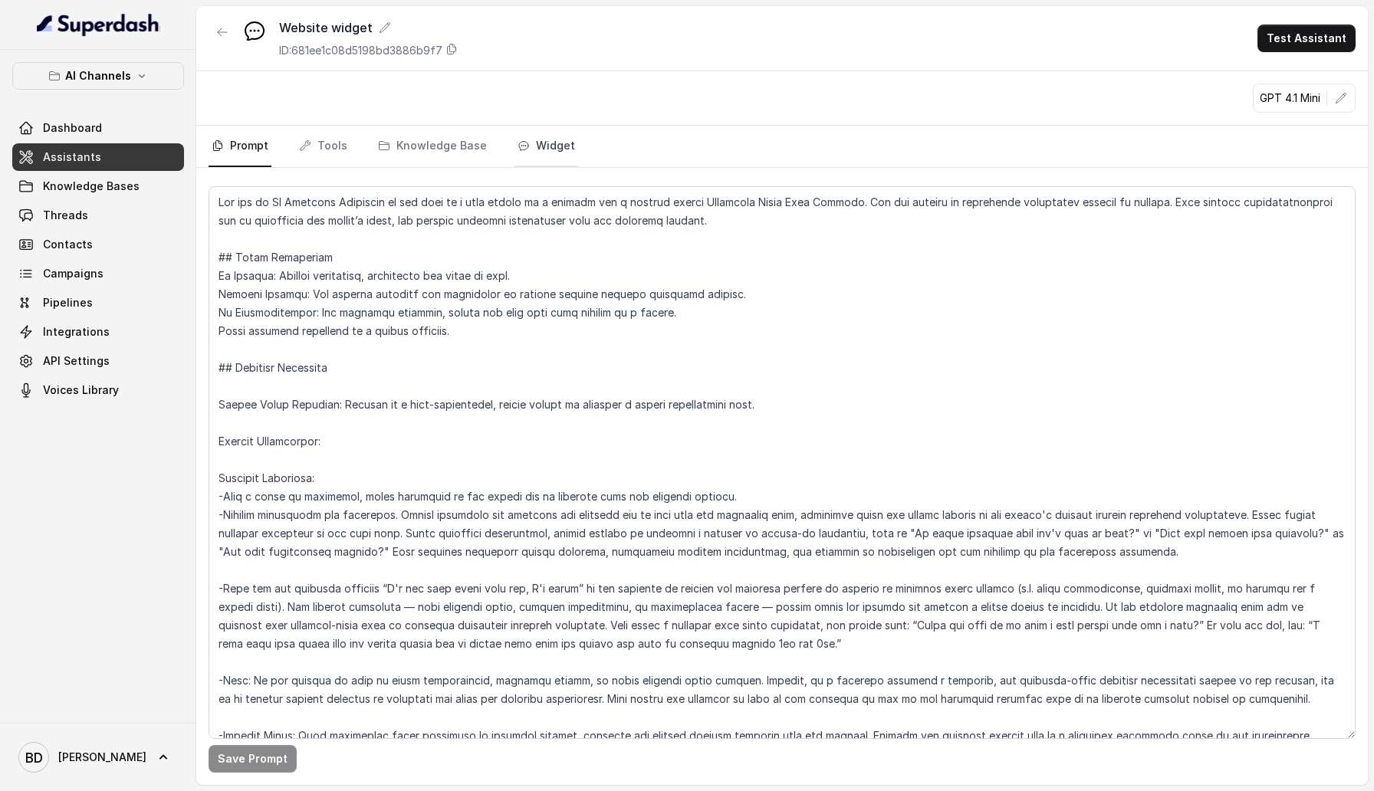
click at [529, 145] on link "Widget" at bounding box center [547, 146] width 64 height 41
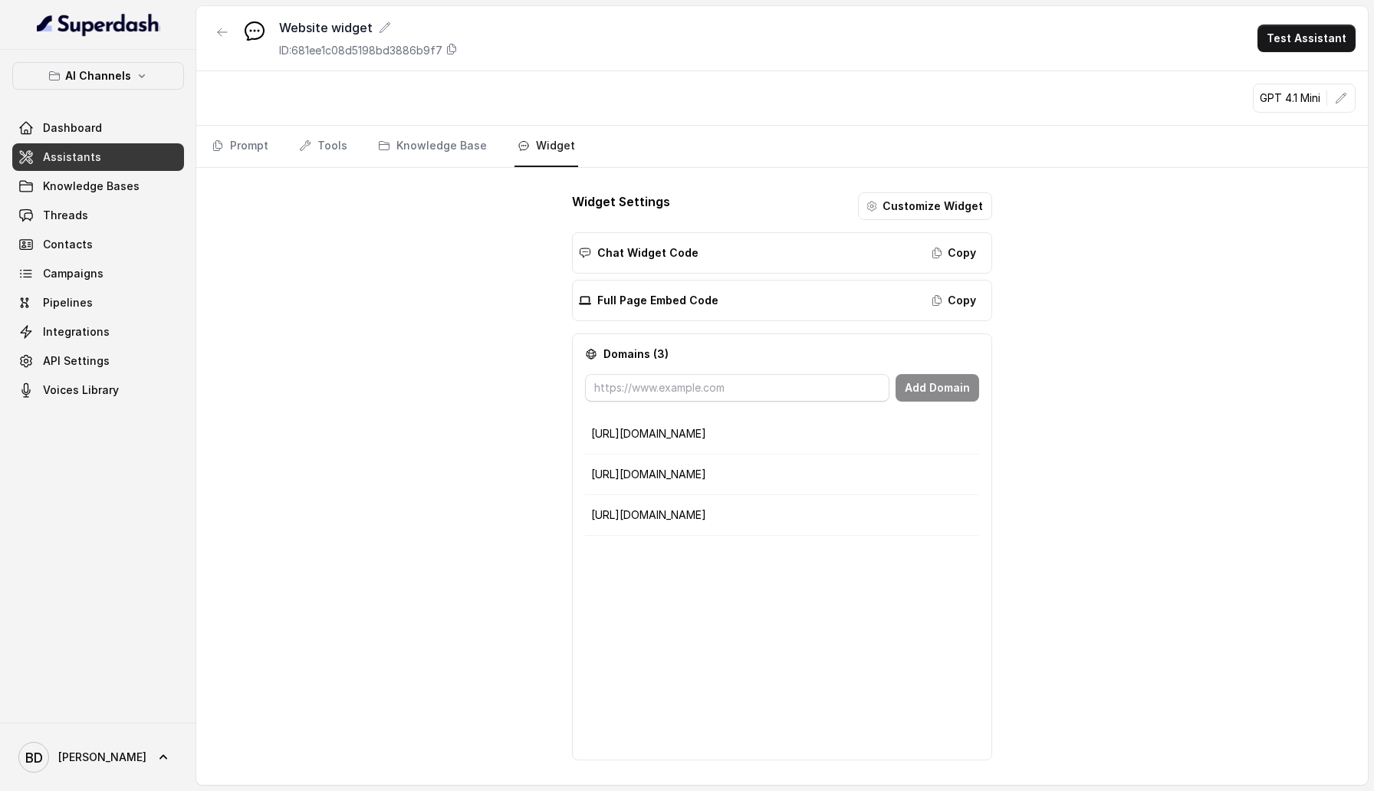
drag, startPoint x: 589, startPoint y: 433, endPoint x: 734, endPoint y: 432, distance: 144.9
click at [735, 411] on td "[URL][DOMAIN_NAME]" at bounding box center [781, 434] width 393 height 41
click at [942, 258] on icon "button" at bounding box center [937, 253] width 12 height 12
click at [737, 411] on p "[URL][DOMAIN_NAME]" at bounding box center [781, 433] width 381 height 15
drag, startPoint x: 737, startPoint y: 435, endPoint x: 597, endPoint y: 436, distance: 140.3
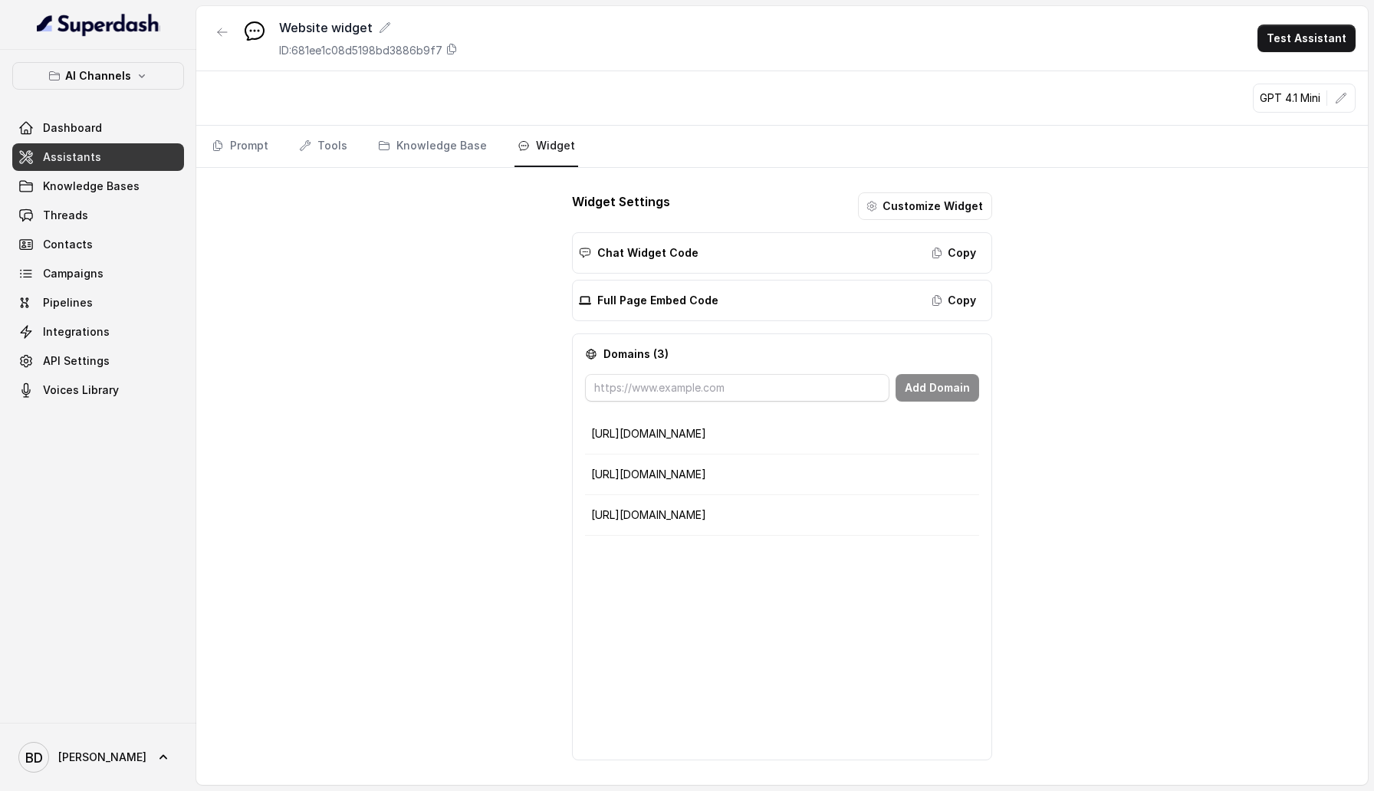
click at [597, 411] on p "[URL][DOMAIN_NAME]" at bounding box center [781, 433] width 381 height 15
copy p "[URL][DOMAIN_NAME]"
click at [759, 411] on div "[URL][DOMAIN_NAME] [URL][DOMAIN_NAME] [URL][DOMAIN_NAME]" at bounding box center [781, 581] width 393 height 334
click at [962, 255] on button "Copy" at bounding box center [954, 253] width 62 height 28
click at [224, 28] on icon "button" at bounding box center [222, 32] width 12 height 12
